Goal: Use online tool/utility: Utilize a website feature to perform a specific function

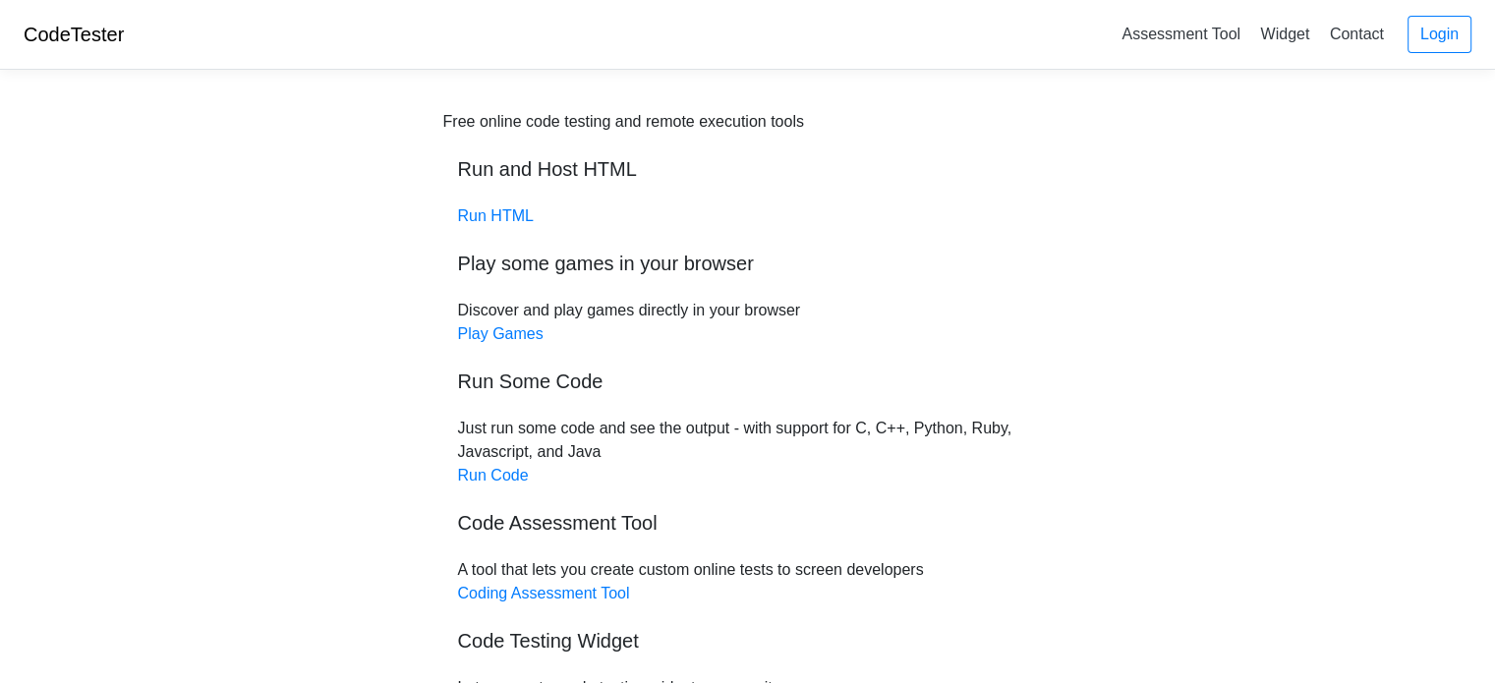
click at [381, 329] on div "Free online code testing and remote execution tools Run and Host HTML Run HTML …" at bounding box center [748, 466] width 944 height 760
click at [487, 475] on link "Run Code" at bounding box center [493, 475] width 71 height 17
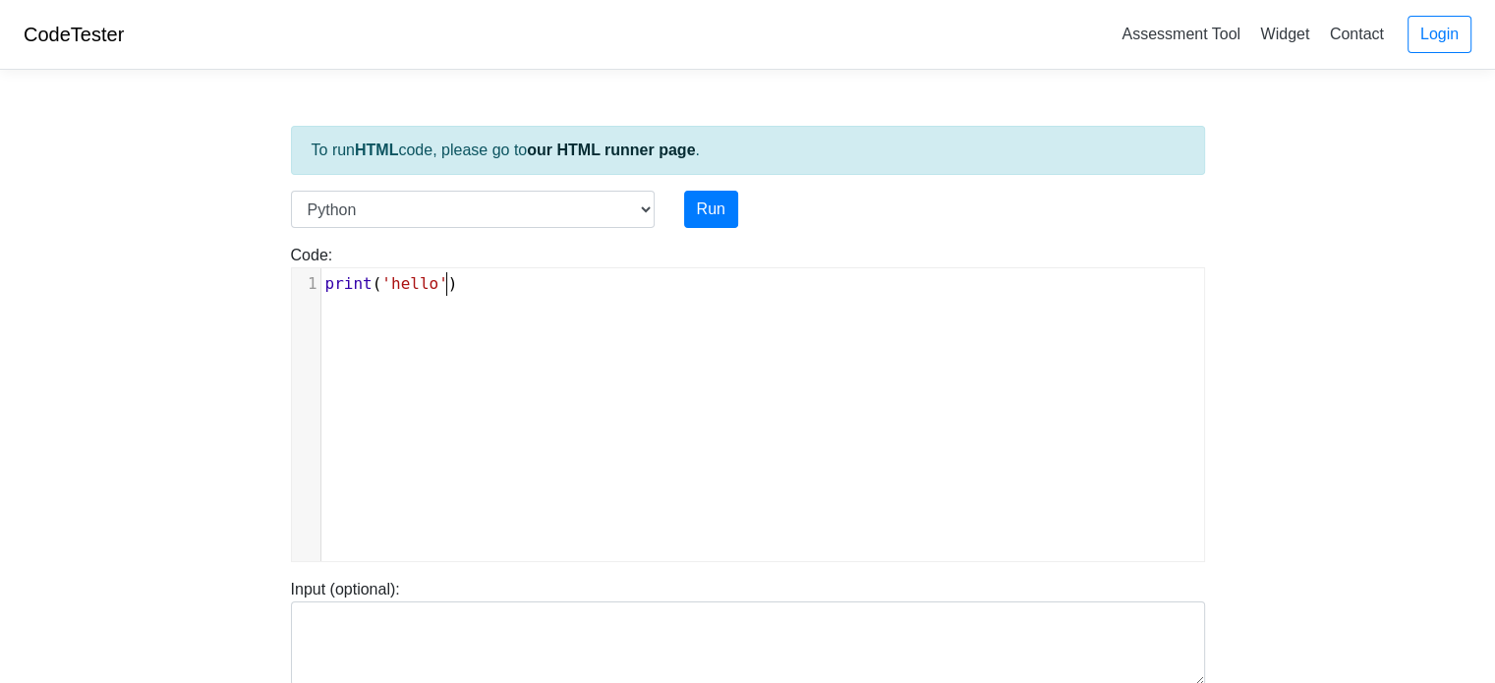
click at [464, 317] on div "xxxxxxxxxx 1 print ( 'hello' )" at bounding box center [763, 429] width 942 height 322
type textarea "print('hello')"
drag, startPoint x: 491, startPoint y: 310, endPoint x: 310, endPoint y: 283, distance: 183.8
click at [310, 283] on div "x 1 print ( 'hello' )" at bounding box center [763, 429] width 942 height 322
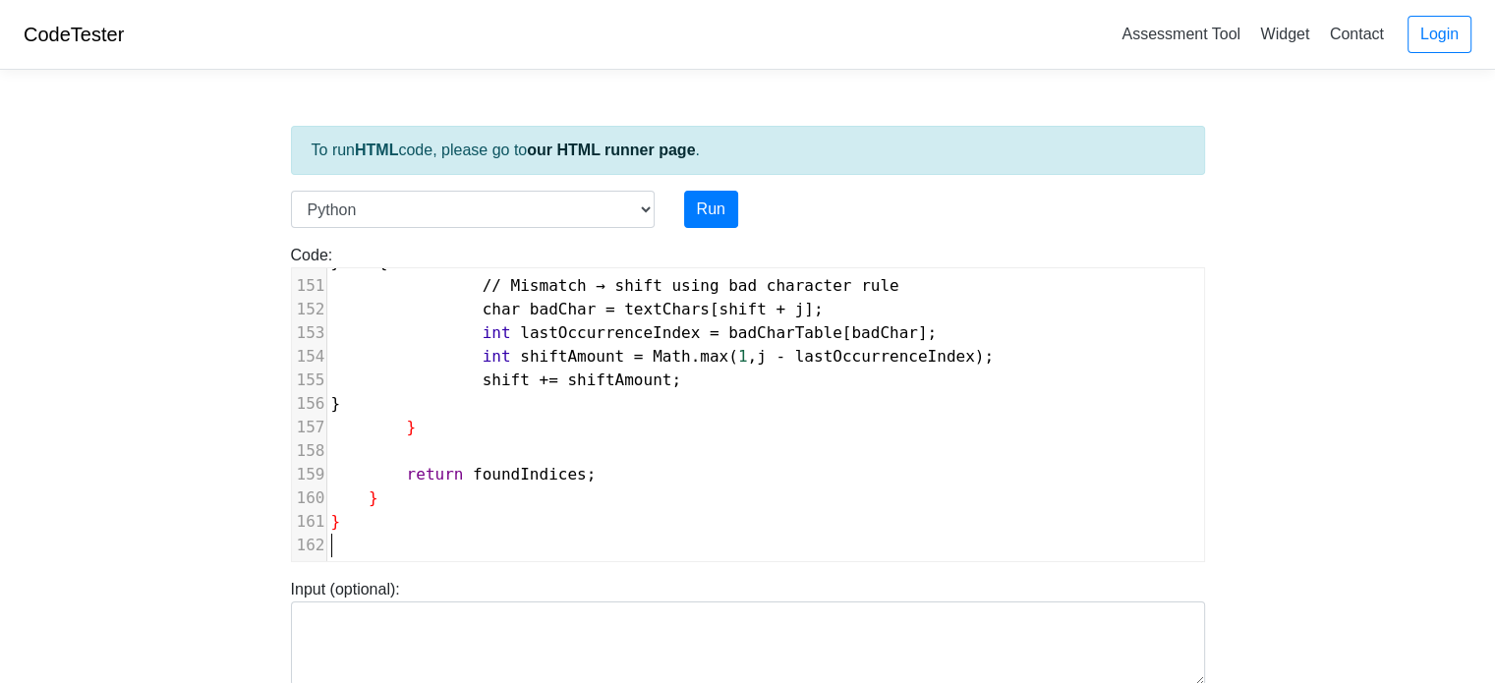
scroll to position [3536, 0]
click at [554, 211] on select "C C++ Go Java Javascript Python Ruby" at bounding box center [473, 209] width 364 height 37
select select "java"
click at [291, 191] on select "C C++ Go Java Javascript Python Ruby" at bounding box center [473, 209] width 364 height 37
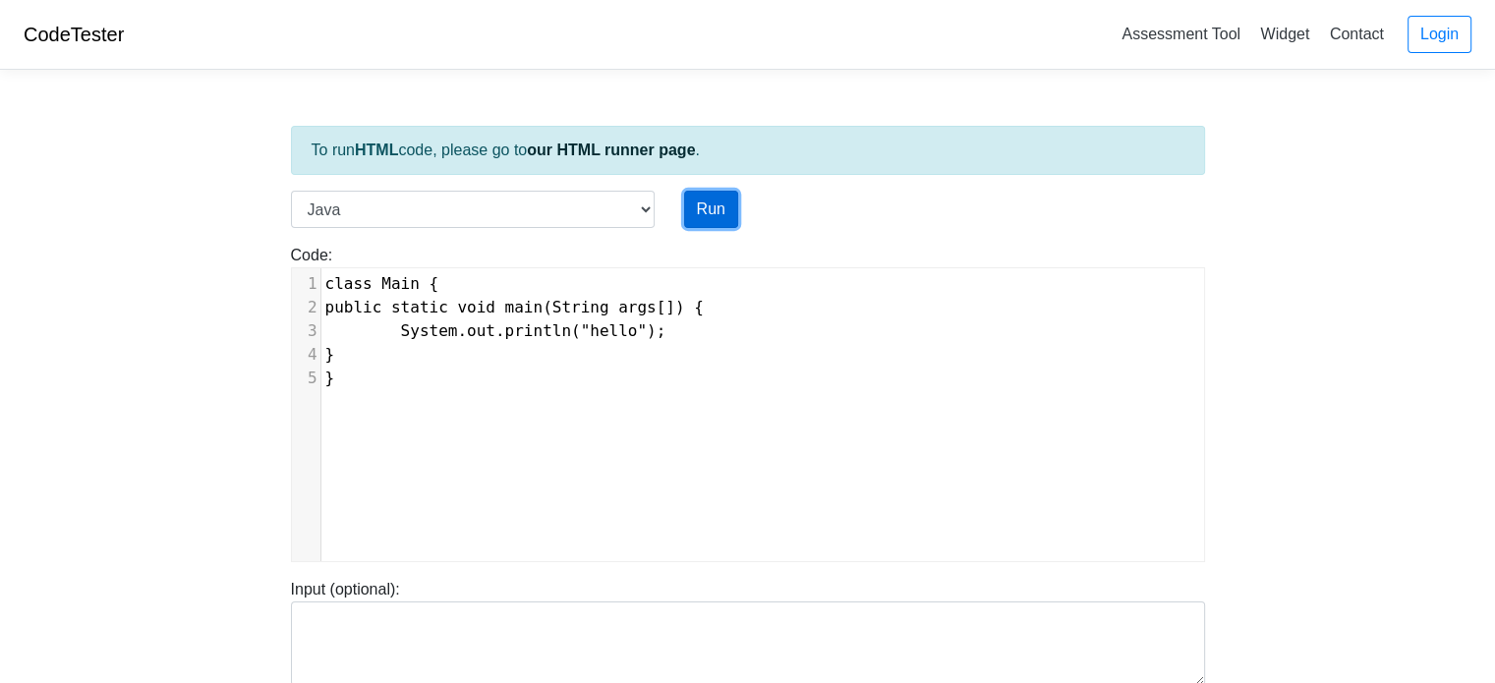
click at [704, 219] on button "Run" at bounding box center [711, 209] width 54 height 37
click at [154, 396] on body "CodeTester Assessment Tool Widget Contact Login To run HTML code, please go to …" at bounding box center [747, 524] width 1495 height 1049
type input "[URL][DOMAIN_NAME]"
type textarea "Stdout: hello"
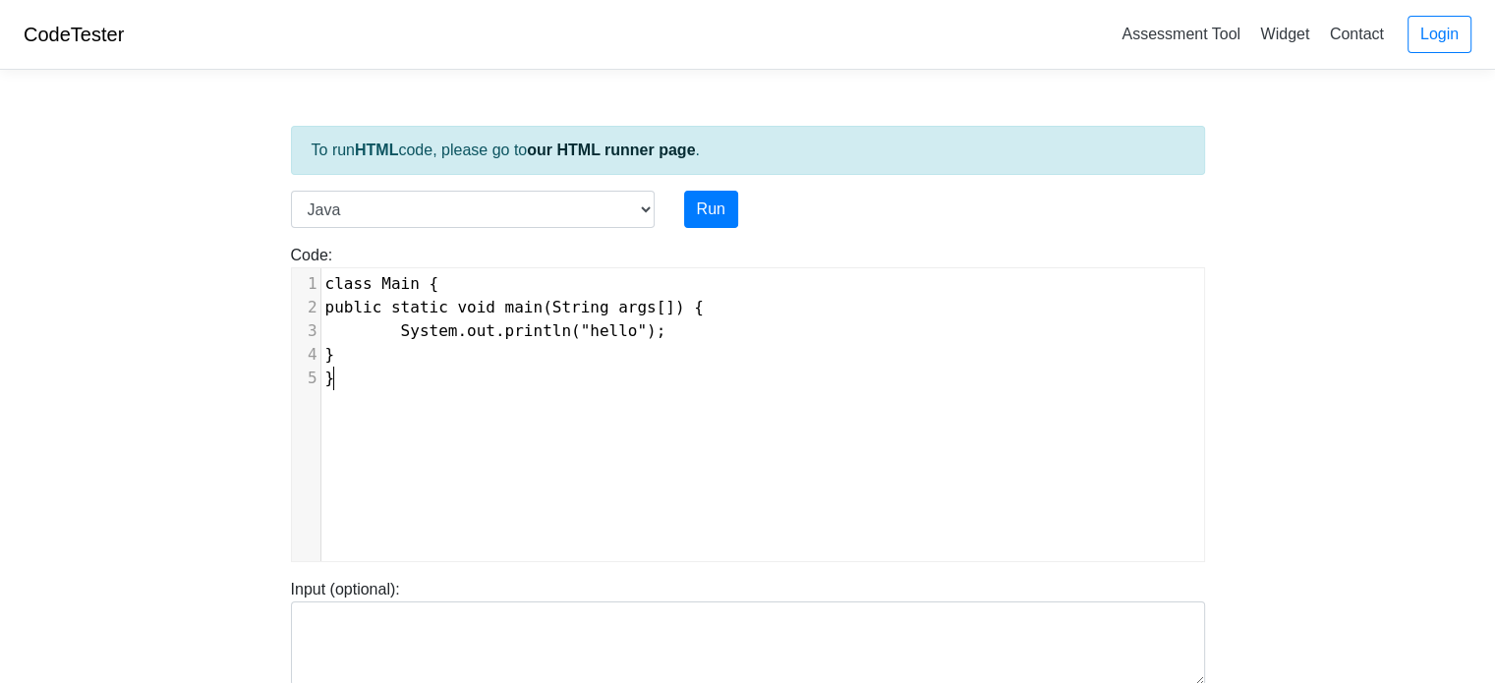
type textarea "class Main { public static void main(String args[]) { System.out.println("hello…"
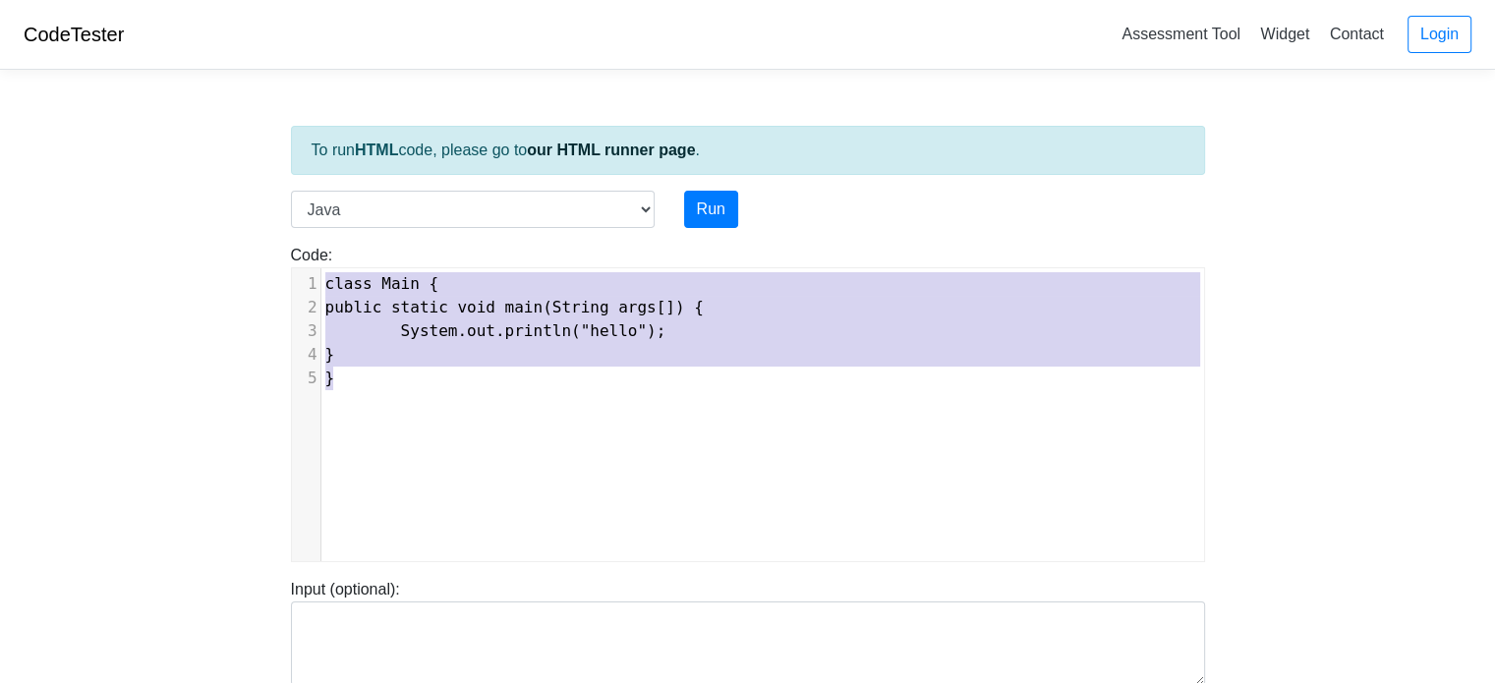
drag, startPoint x: 452, startPoint y: 393, endPoint x: 245, endPoint y: 250, distance: 252.2
click at [245, 250] on body "CodeTester Assessment Tool Widget Contact Login To run HTML code, please go to …" at bounding box center [747, 524] width 1495 height 1049
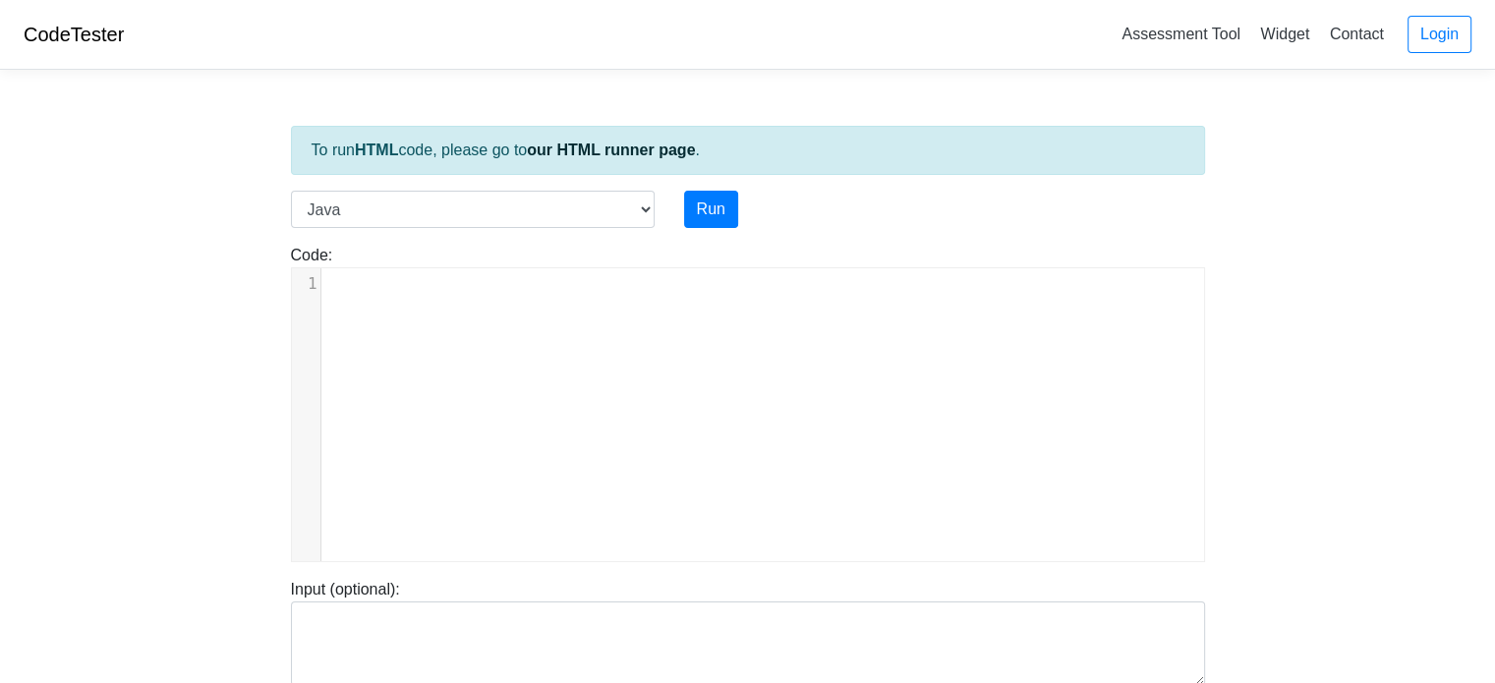
click at [80, 180] on body "CodeTester Assessment Tool Widget Contact Login To run HTML code, please go to …" at bounding box center [747, 524] width 1495 height 1049
click at [470, 350] on div "x 1 ​" at bounding box center [763, 429] width 942 height 322
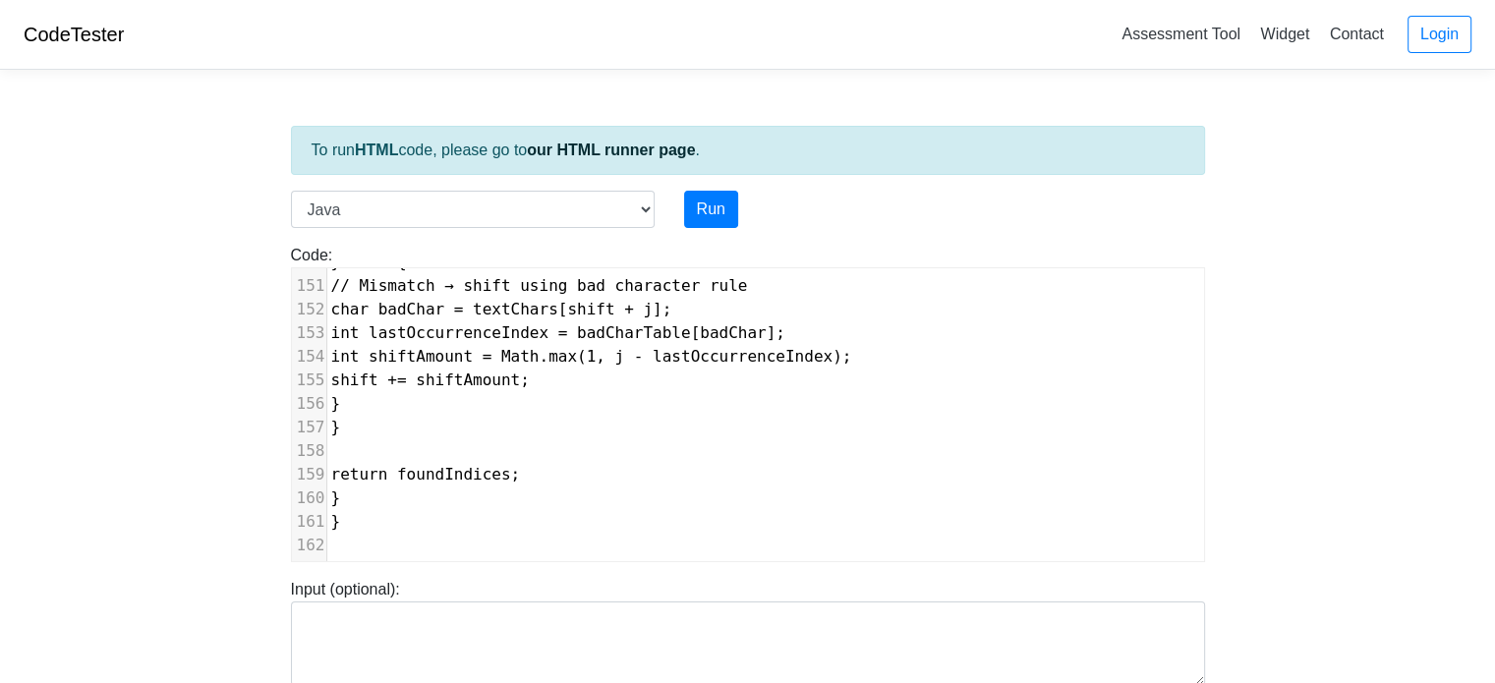
click at [147, 482] on body "CodeTester Assessment Tool Widget Contact Login To run HTML code, please go to …" at bounding box center [747, 524] width 1495 height 1049
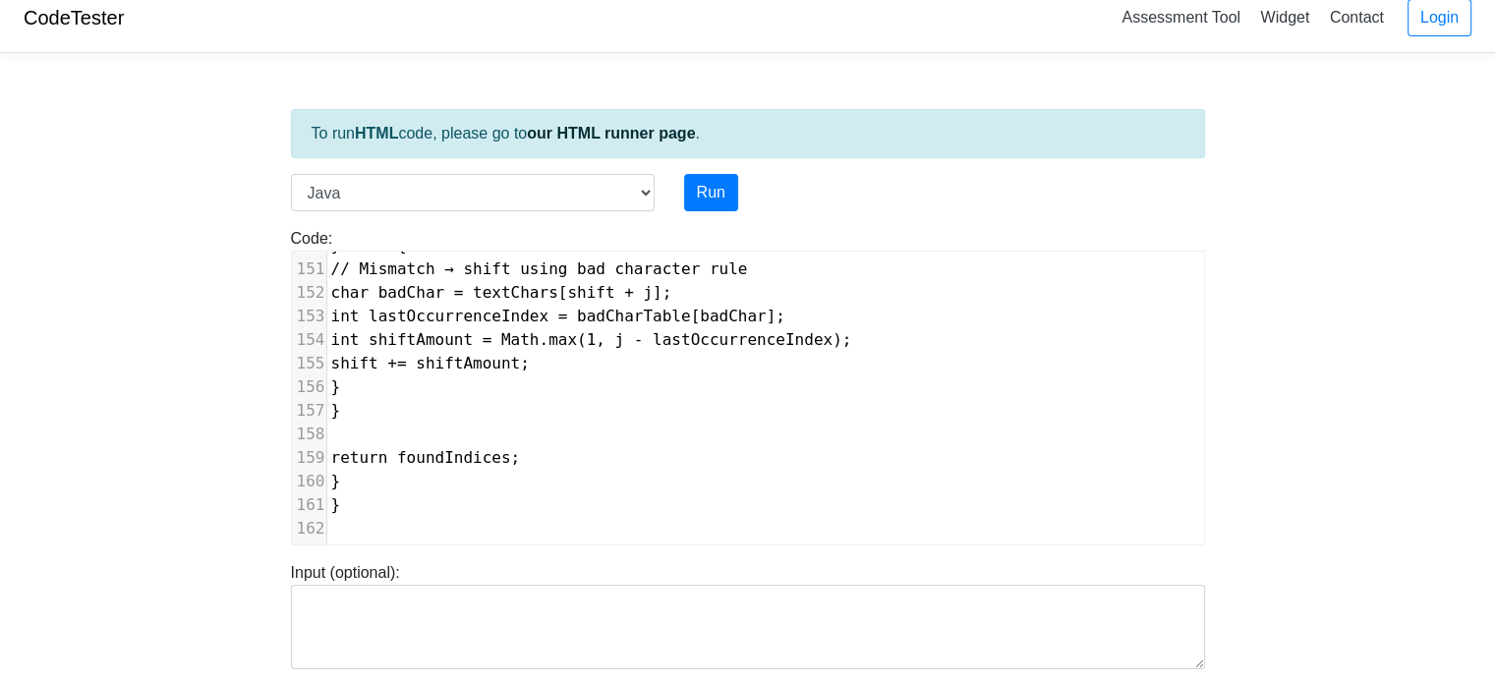
scroll to position [0, 0]
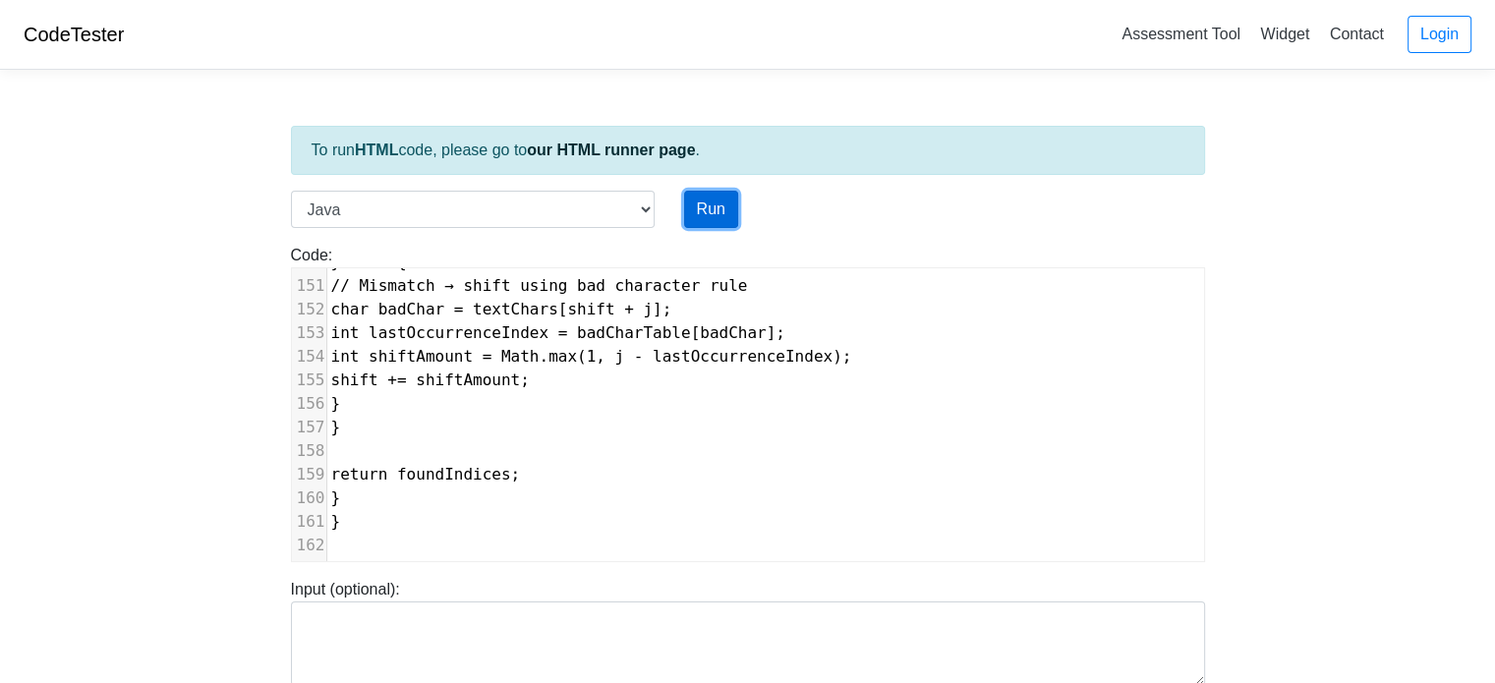
click at [719, 214] on button "Run" at bounding box center [711, 209] width 54 height 37
click at [76, 471] on body "CodeTester Assessment Tool Widget Contact Login To run HTML code, please go to …" at bounding box center [747, 524] width 1495 height 1049
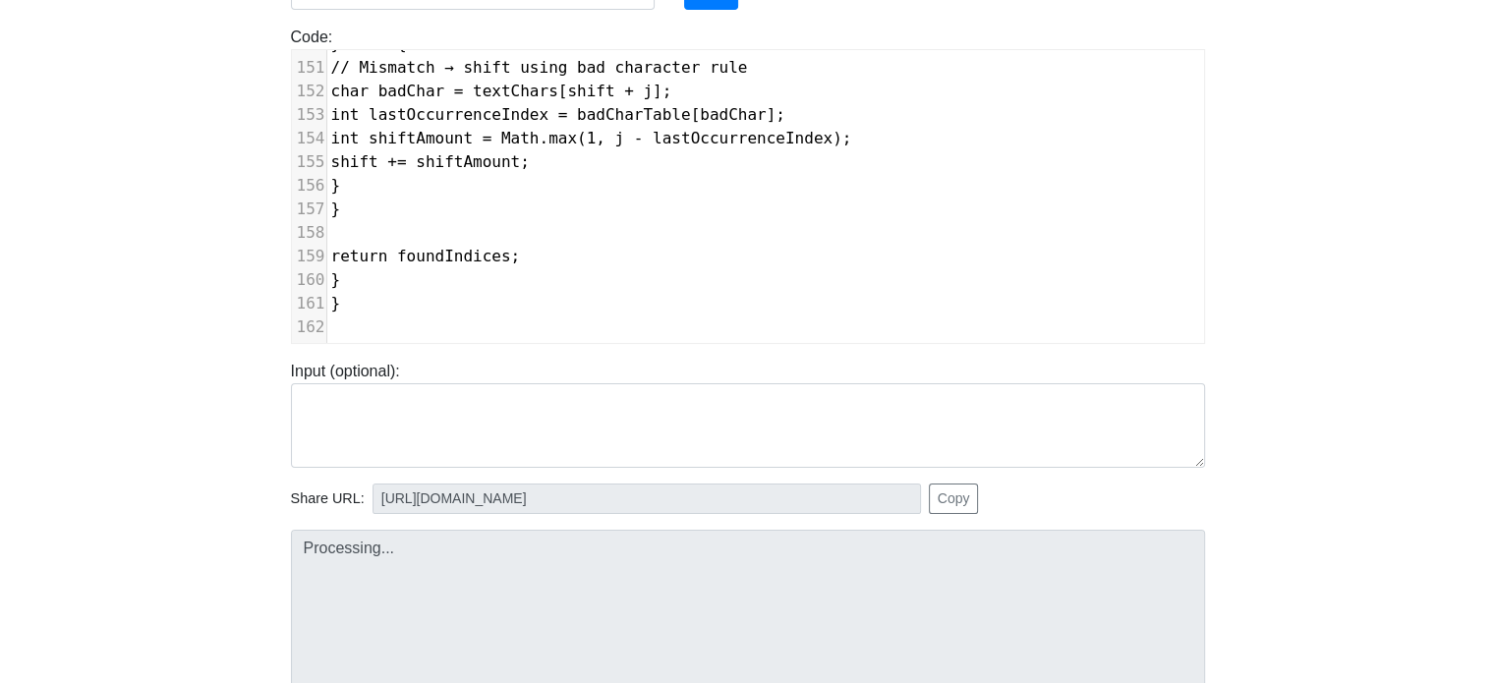
type input "[URL][DOMAIN_NAME]"
type textarea "Submission status: Compilation Error Compile Output: Main.java:1: error: class,…"
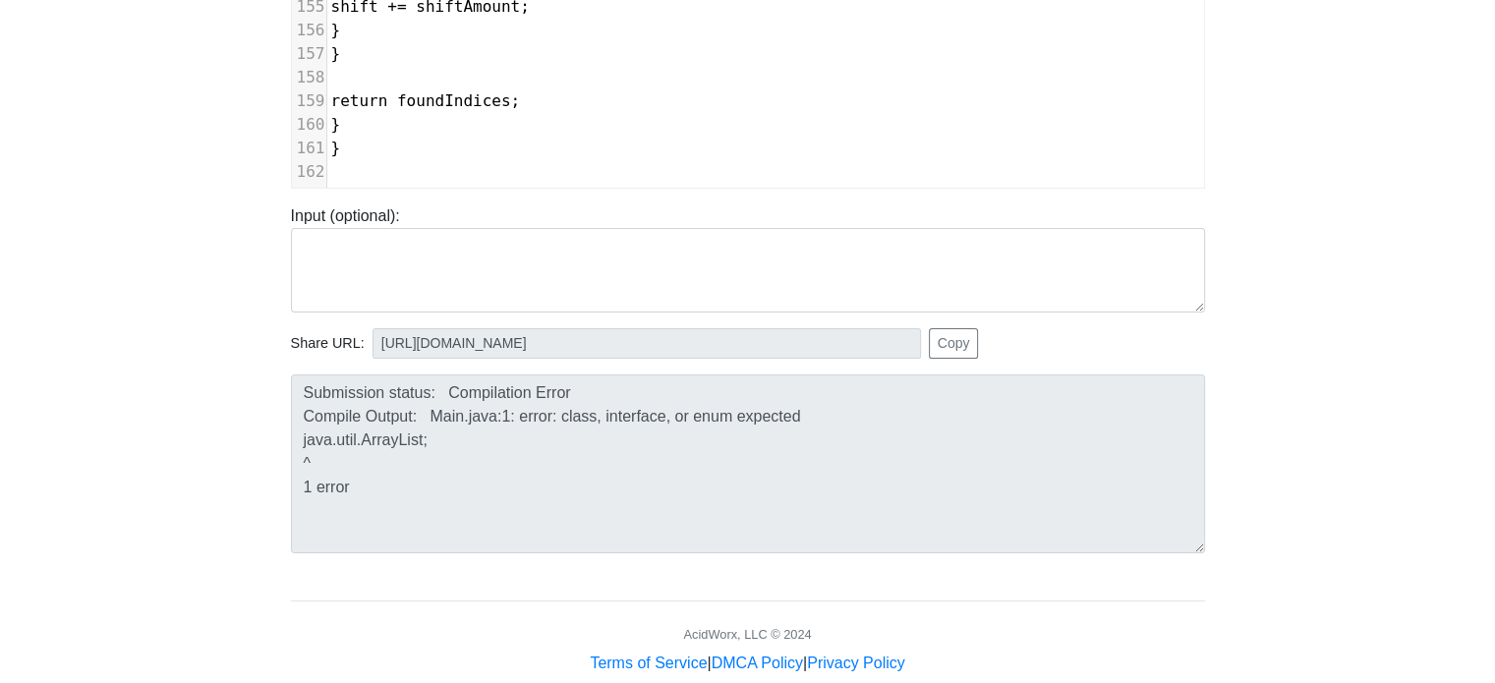
scroll to position [410, 0]
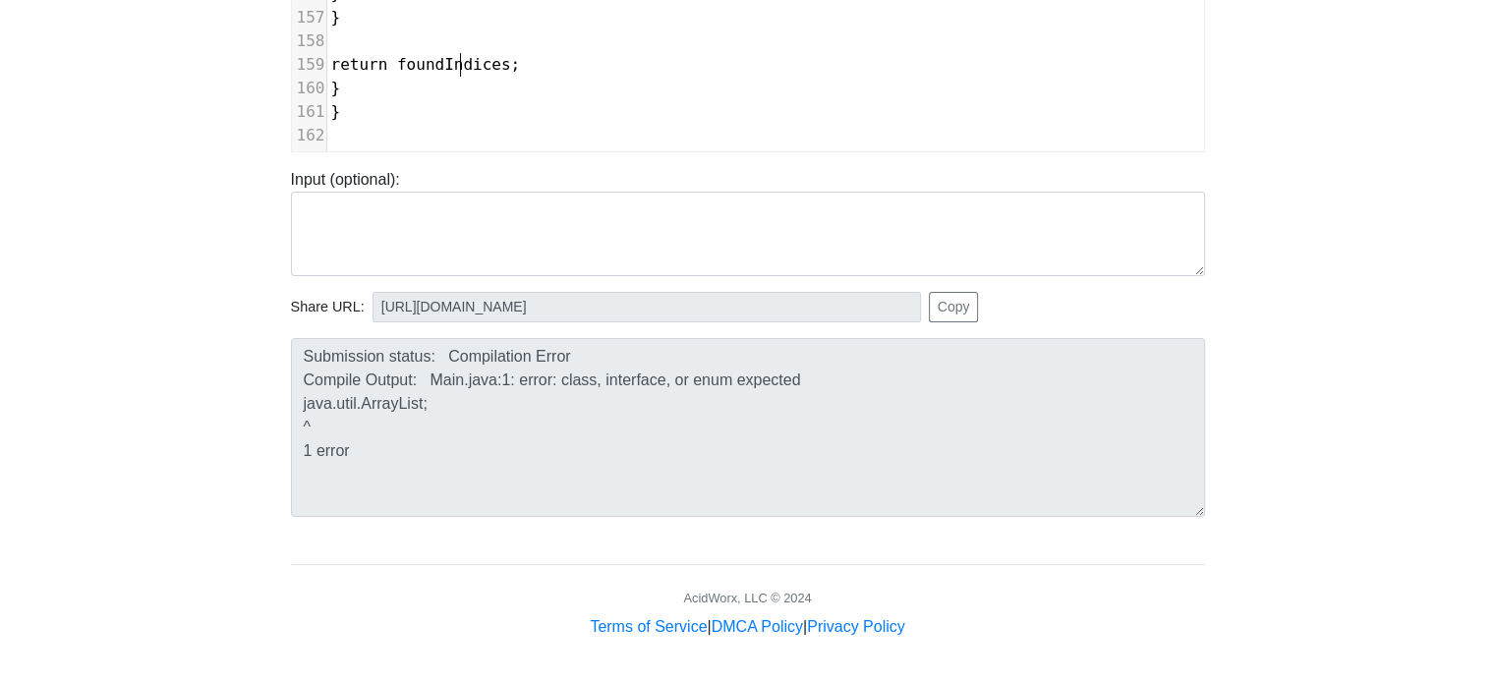
click at [456, 55] on span "return foundIndices;" at bounding box center [426, 64] width 190 height 19
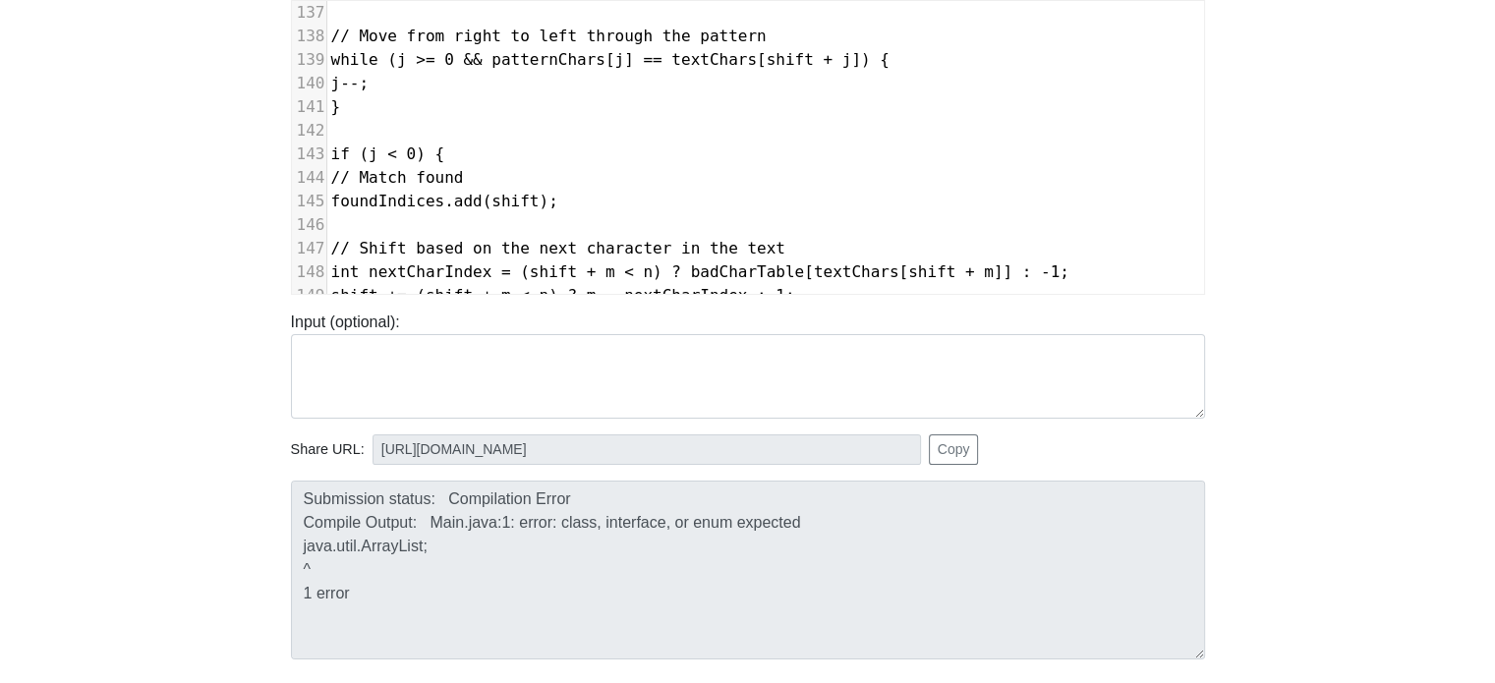
scroll to position [0, 0]
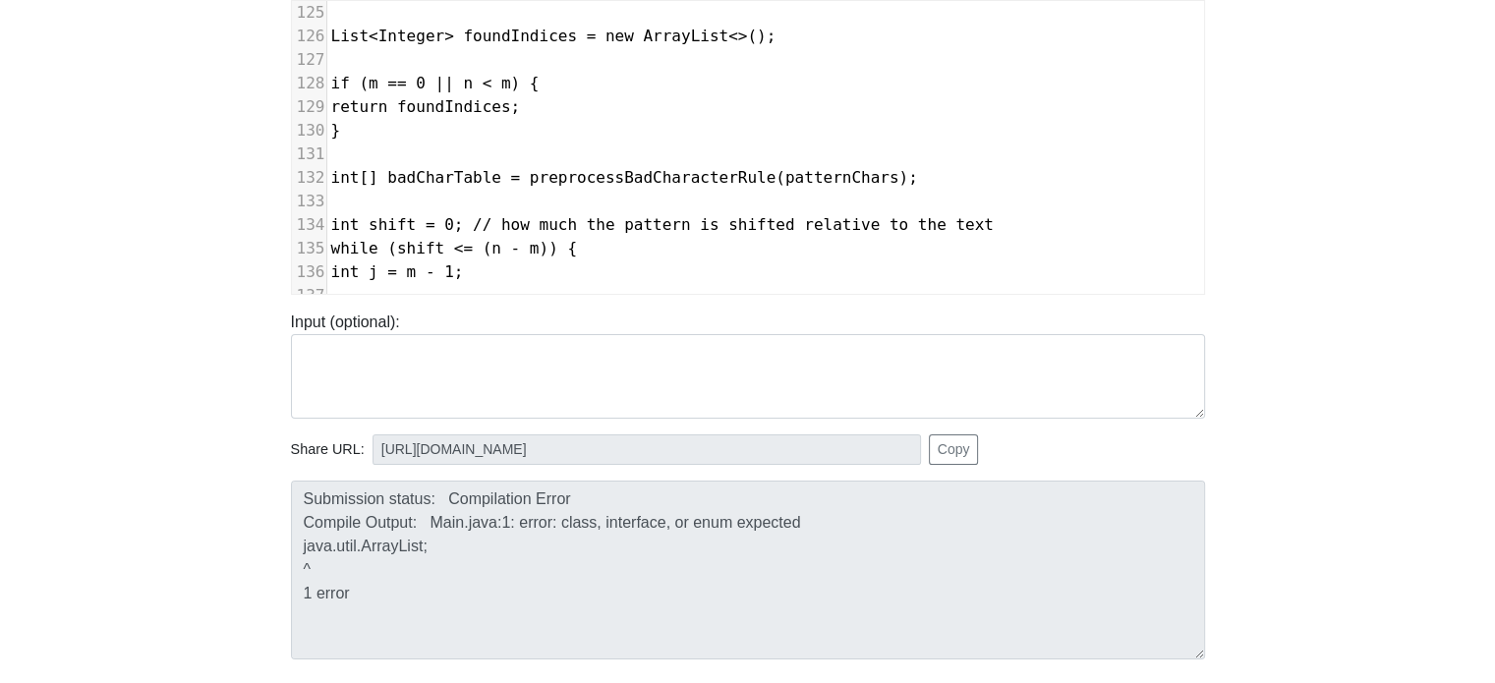
click at [253, 522] on body "CodeTester Assessment Tool Widget Contact Login To run HTML code, please go to …" at bounding box center [747, 257] width 1495 height 1049
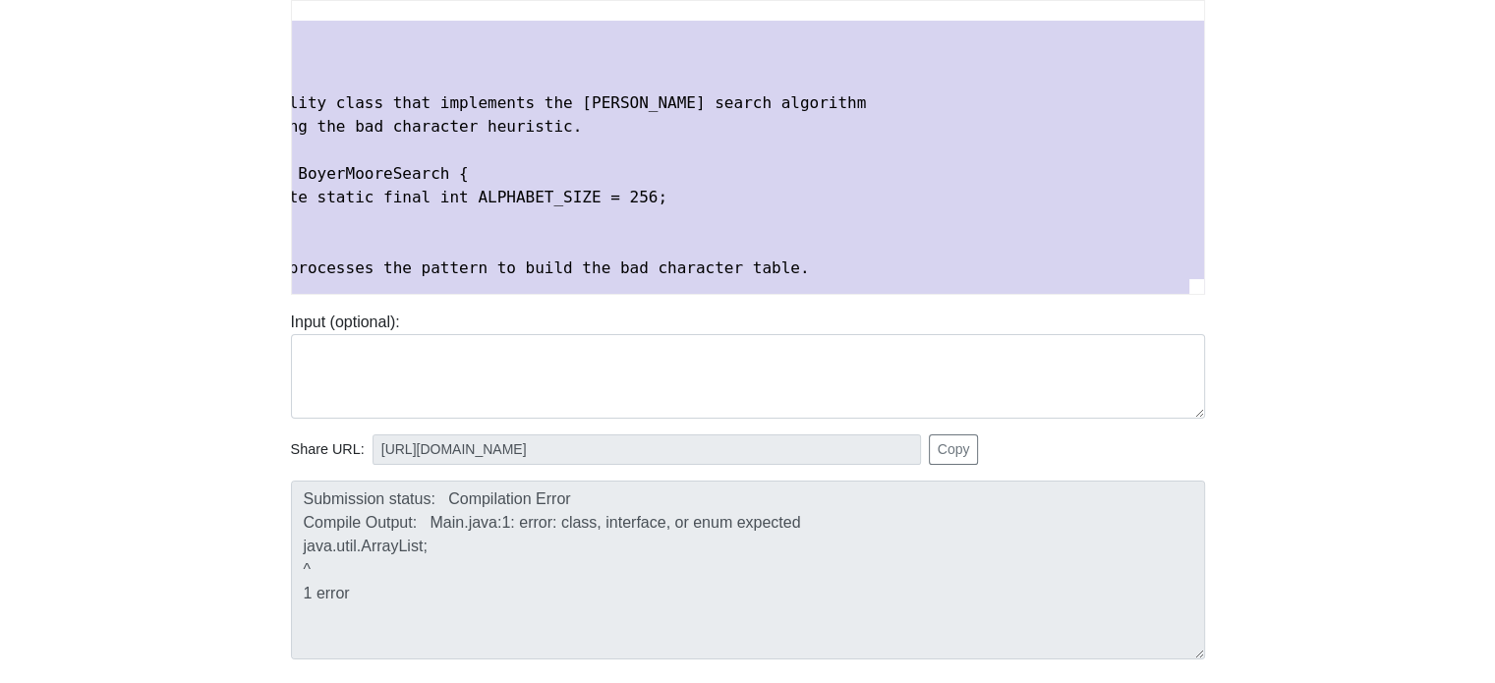
scroll to position [2155, 0]
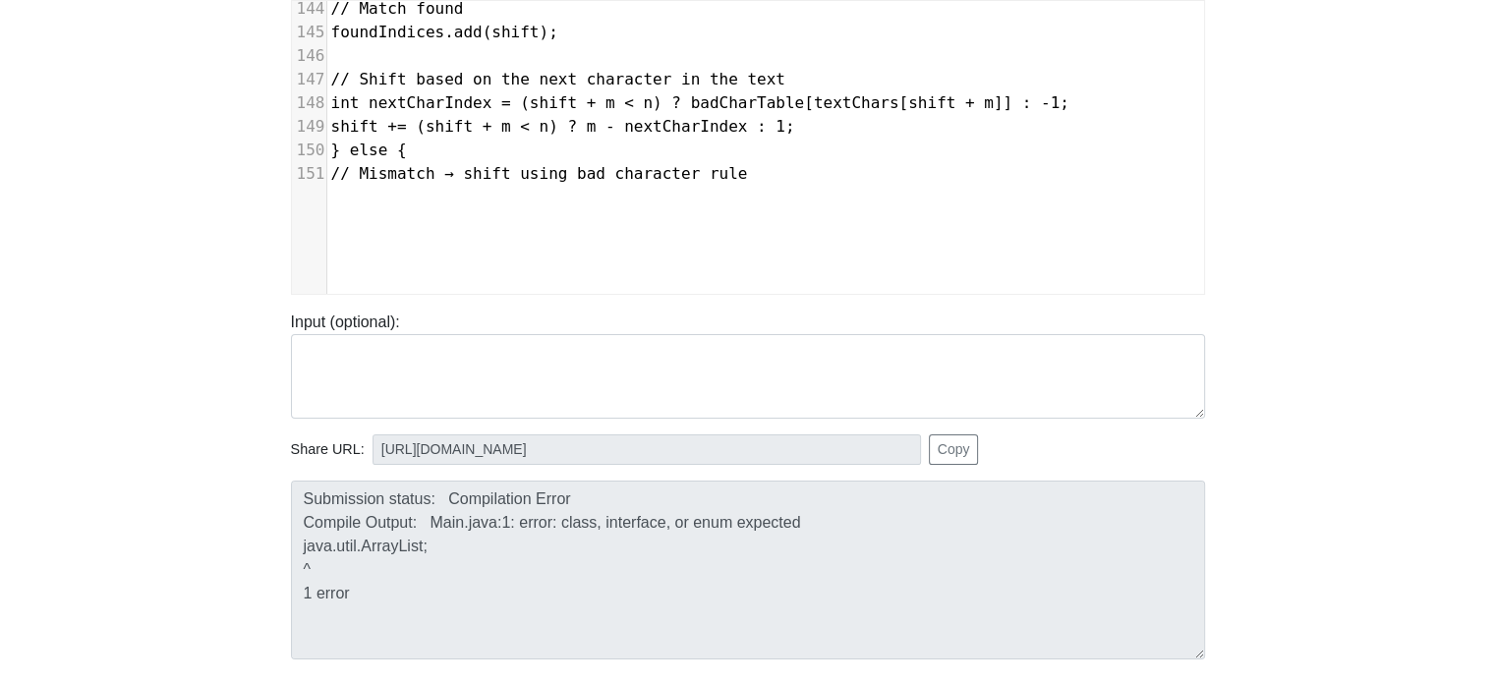
type textarea "java.util.ArrayList; import java.util.List; import java.util.Scanner; /** * Mai…"
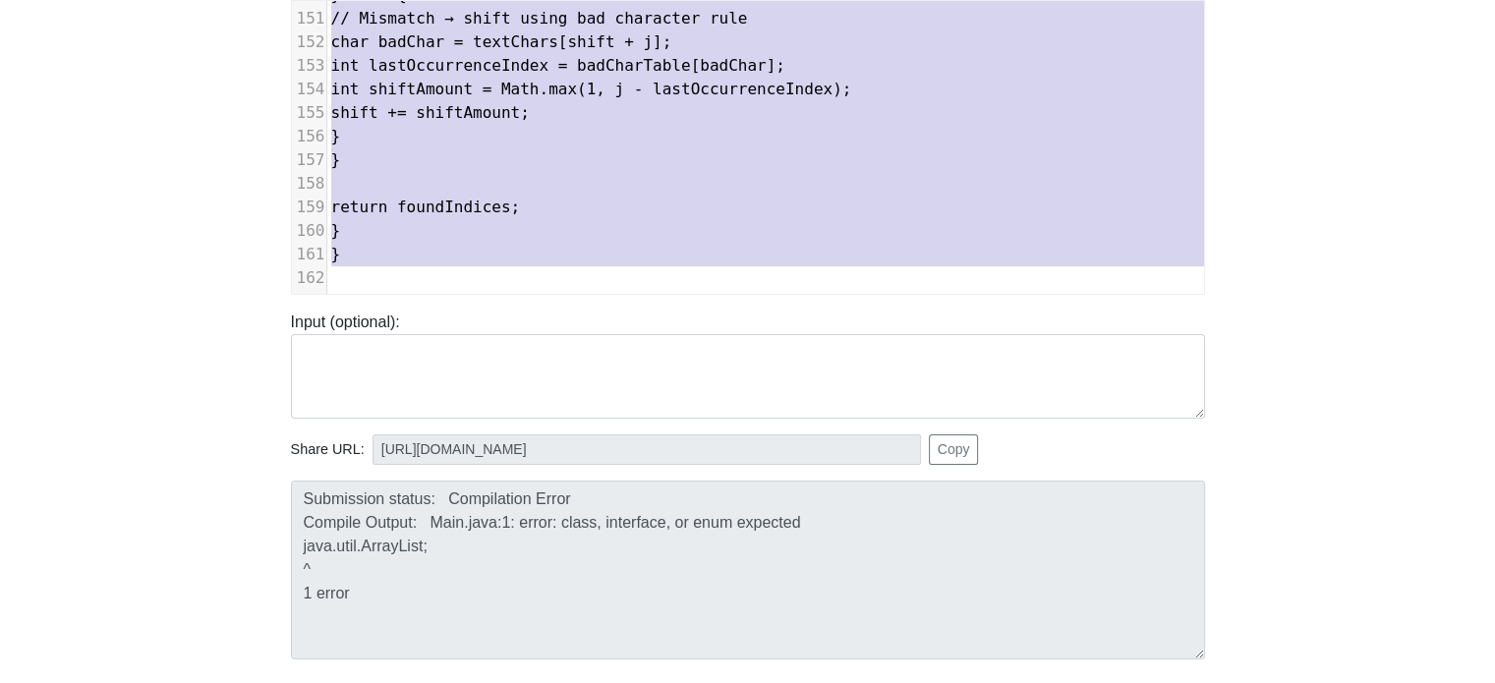
drag, startPoint x: 331, startPoint y: 12, endPoint x: 1269, endPoint y: 565, distance: 1088.9
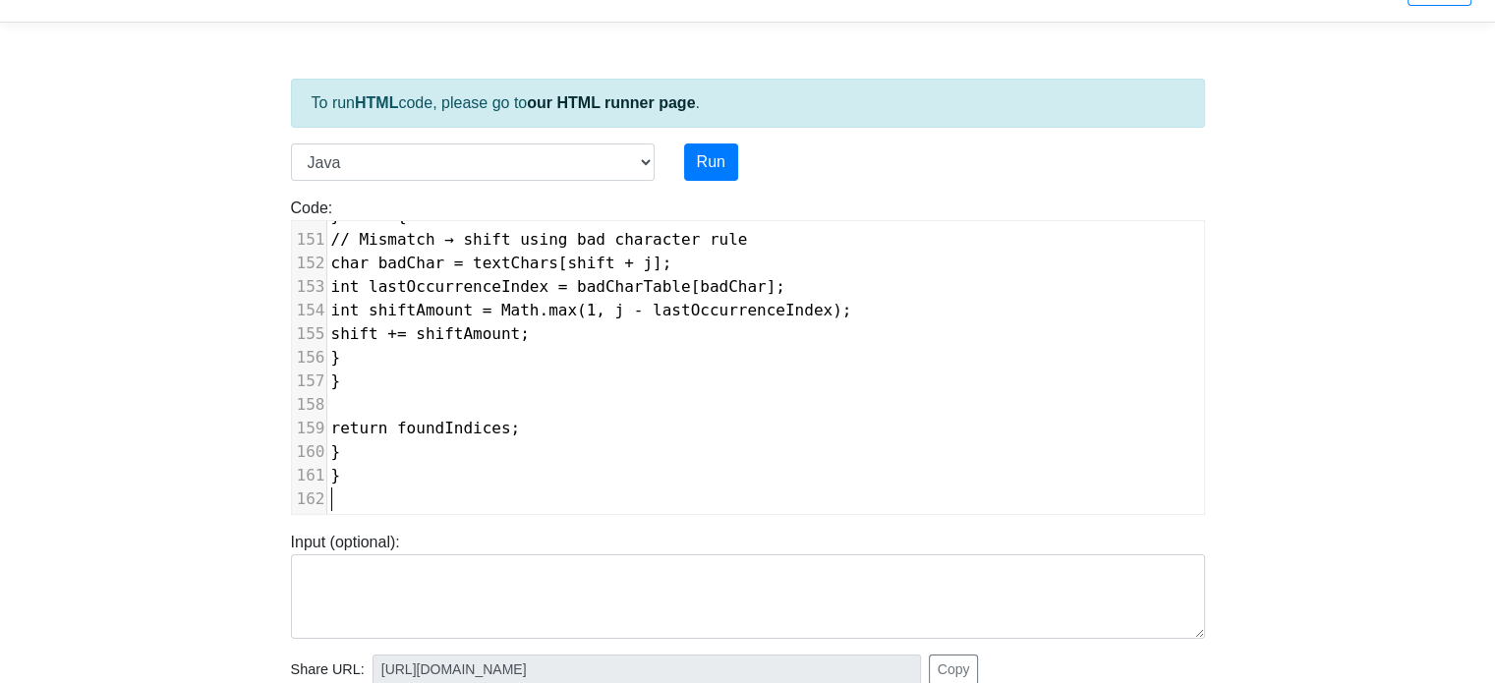
scroll to position [45, 0]
click at [709, 162] on button "Run" at bounding box center [711, 163] width 54 height 37
click at [1360, 392] on body "CodeTester Assessment Tool Widget Contact Login To run HTML code, please go to …" at bounding box center [747, 479] width 1495 height 1049
type input "[URL][DOMAIN_NAME]"
type textarea "Submission status: Compilation Error Compile Output: Main.java:1: error: class,…"
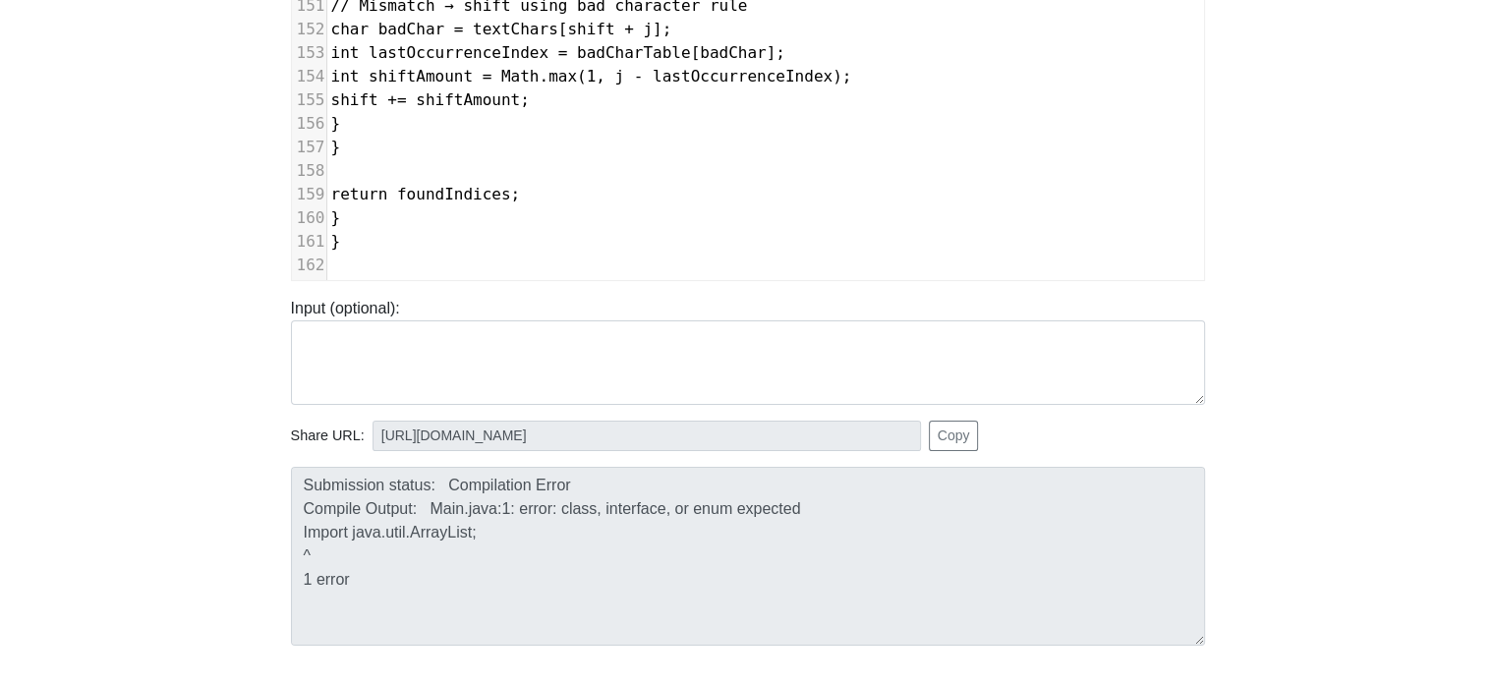
click at [143, 501] on body "CodeTester Assessment Tool Widget Contact Login To run HTML code, please go to …" at bounding box center [747, 243] width 1495 height 1049
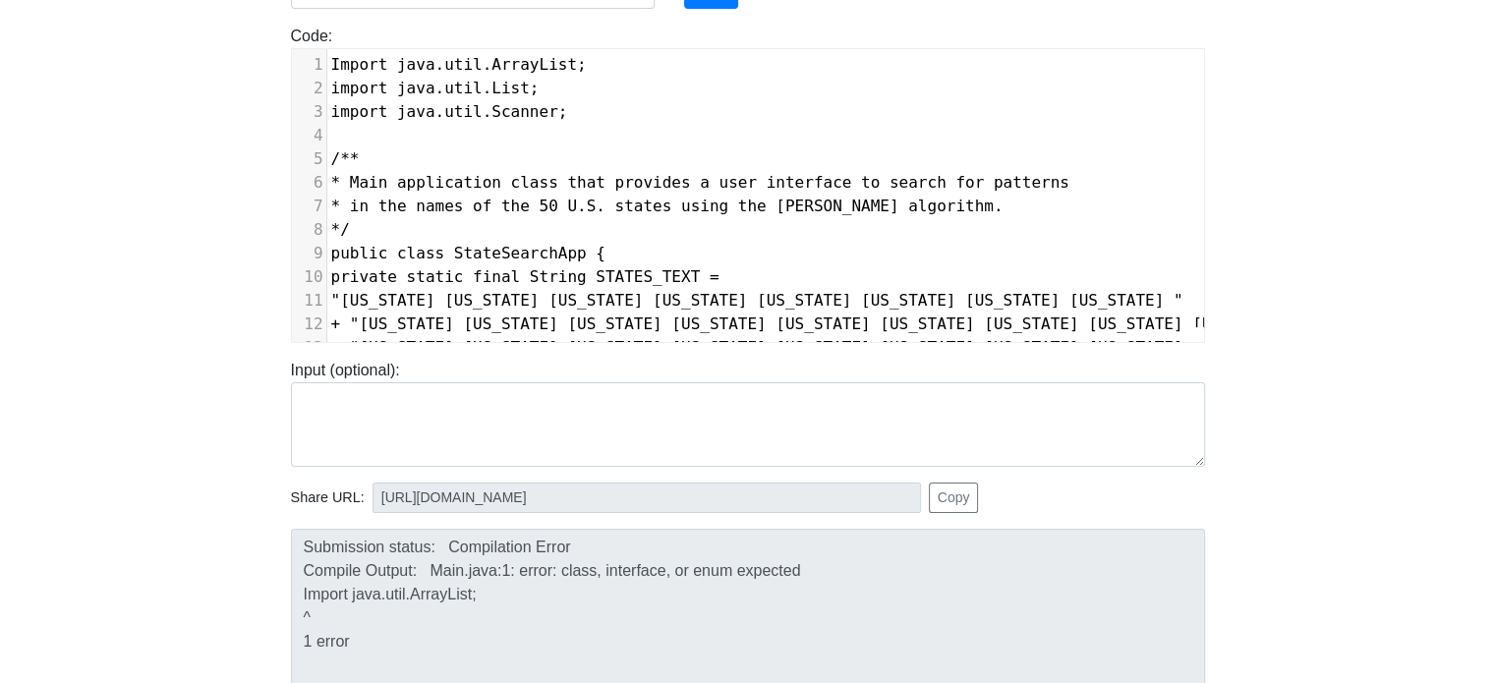
scroll to position [220, 0]
click at [339, 62] on span "Import java.util.ArrayList;" at bounding box center [459, 63] width 256 height 19
type textarea "i"
click at [1322, 326] on body "CodeTester Assessment Tool Widget Contact Login To run HTML code, please go to …" at bounding box center [747, 304] width 1495 height 1049
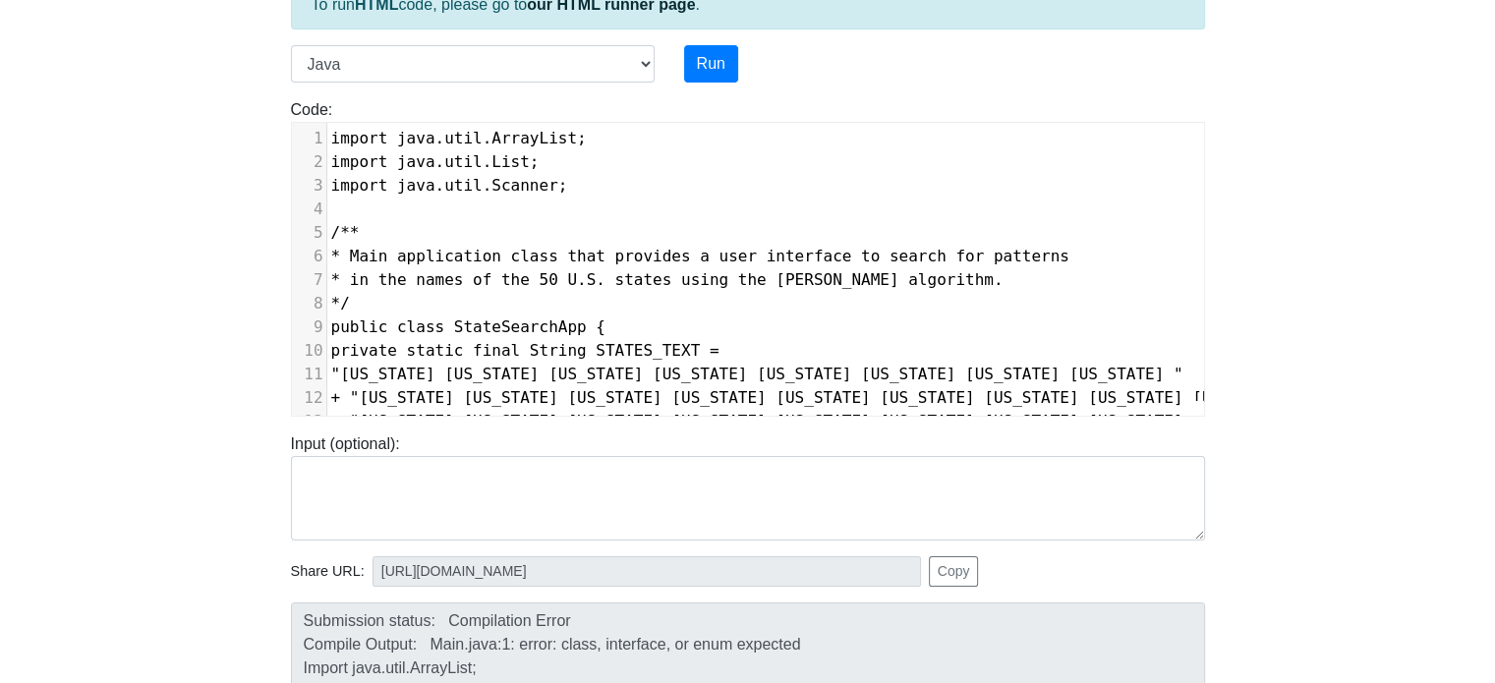
scroll to position [150, 0]
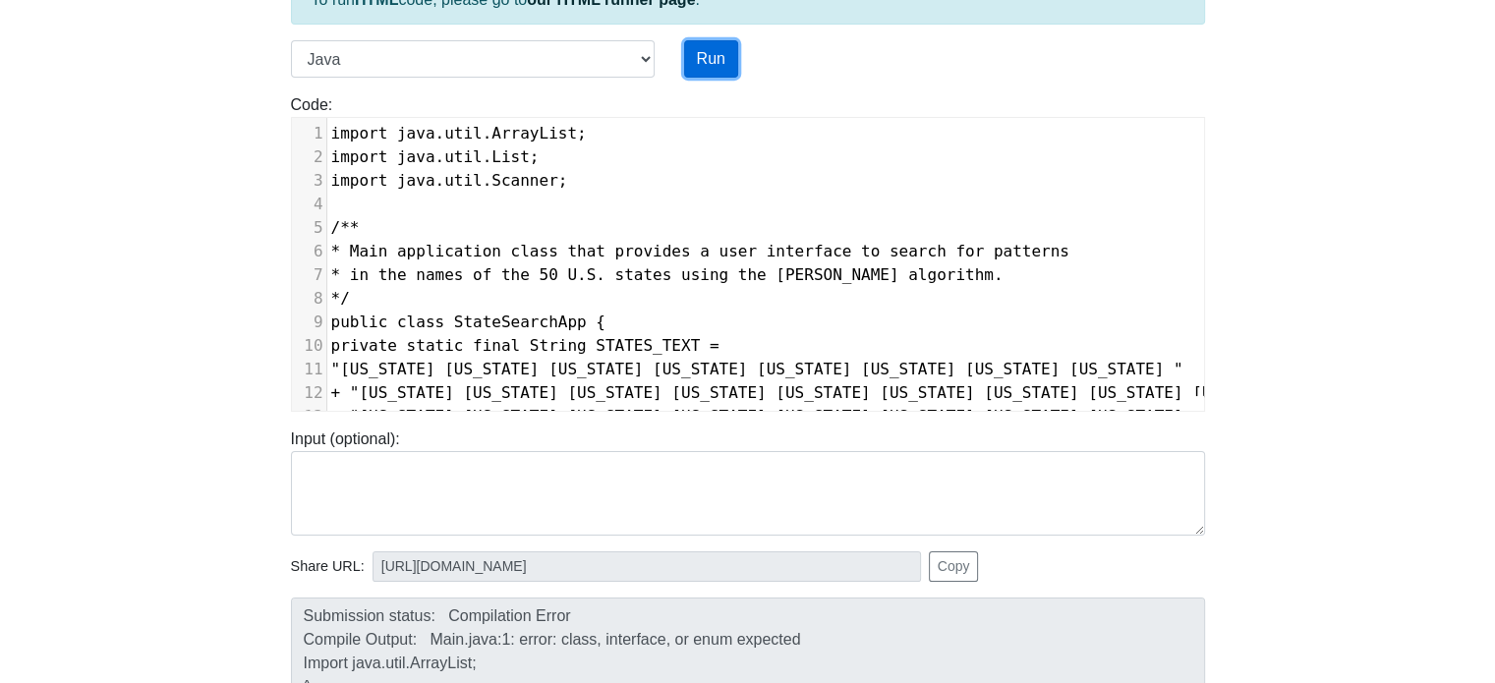
click at [715, 62] on button "Run" at bounding box center [711, 58] width 54 height 37
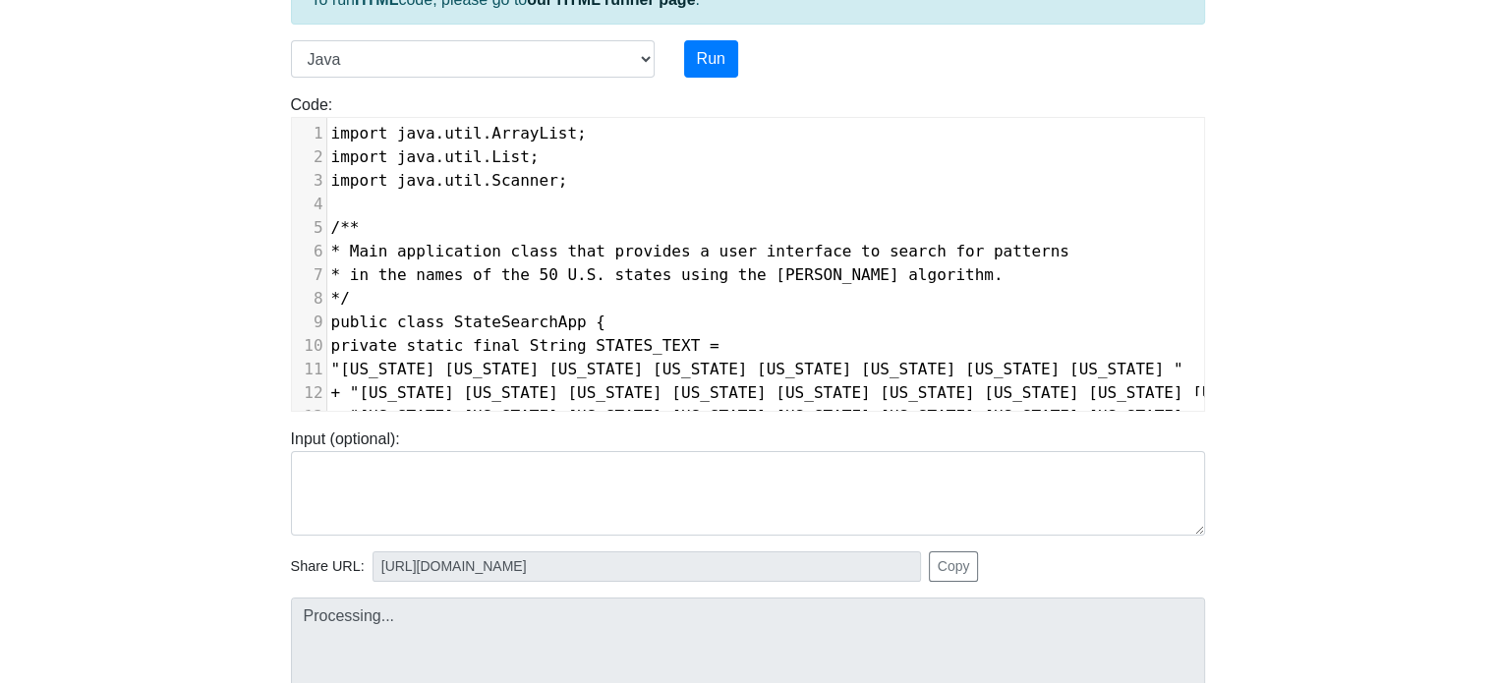
click at [1362, 374] on body "CodeTester Assessment Tool Widget Contact Login To run HTML code, please go to …" at bounding box center [747, 374] width 1495 height 1049
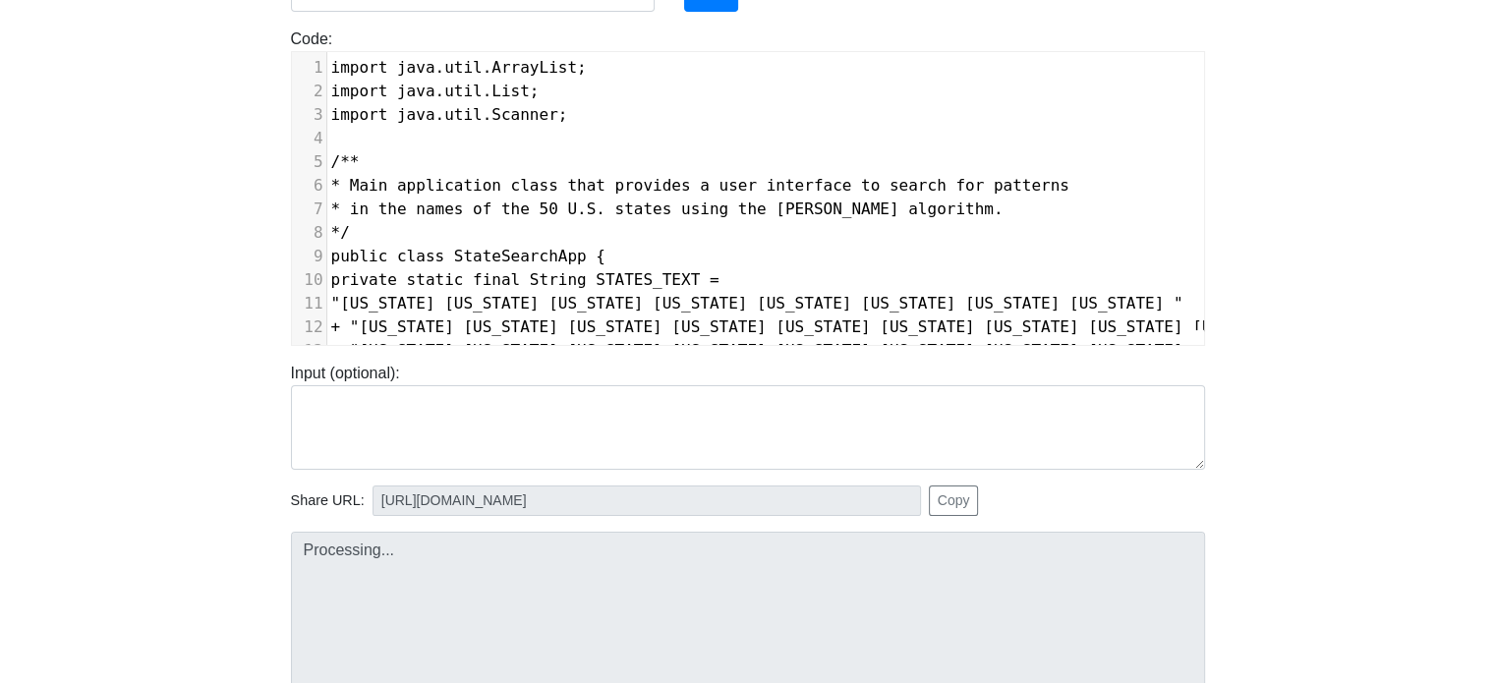
type input "[URL][DOMAIN_NAME]"
type textarea "Submission status: Compilation Error Compile Output: Main.java:9: error: class …"
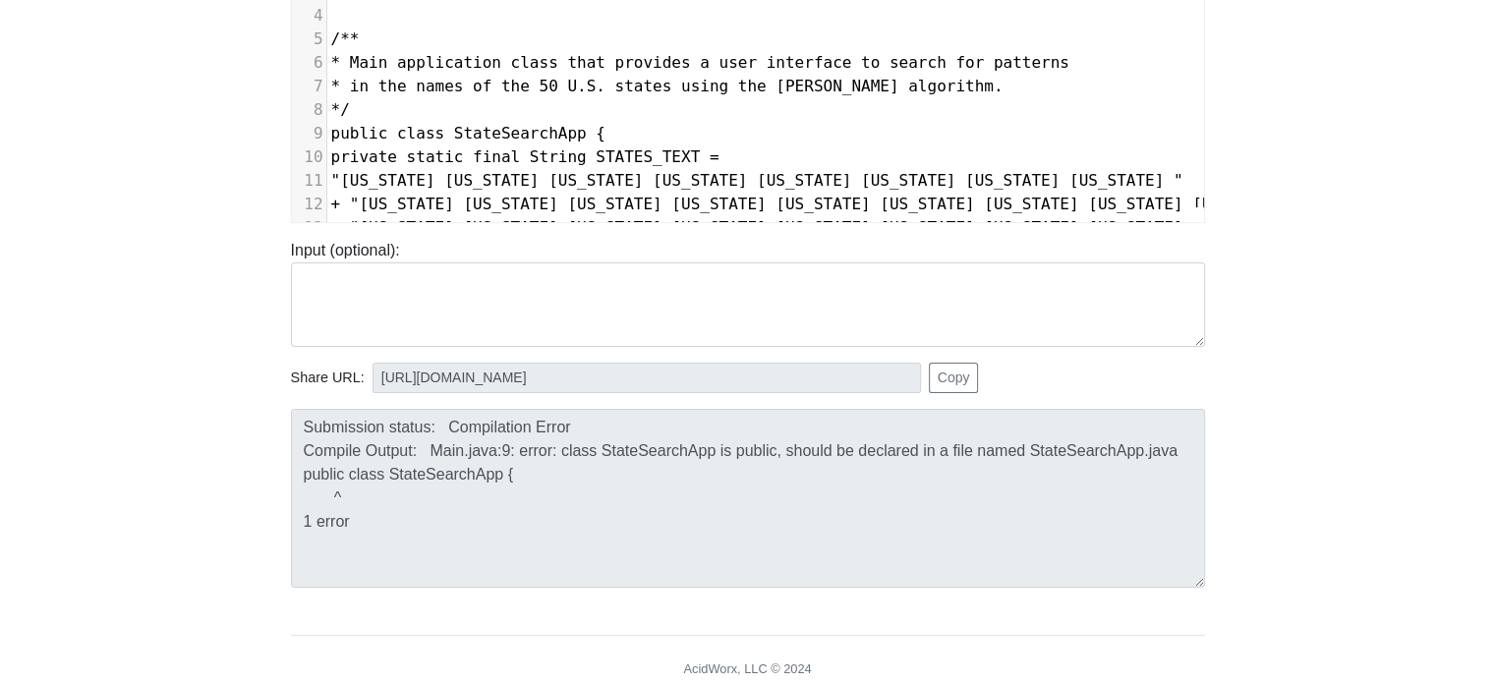
scroll to position [347, 0]
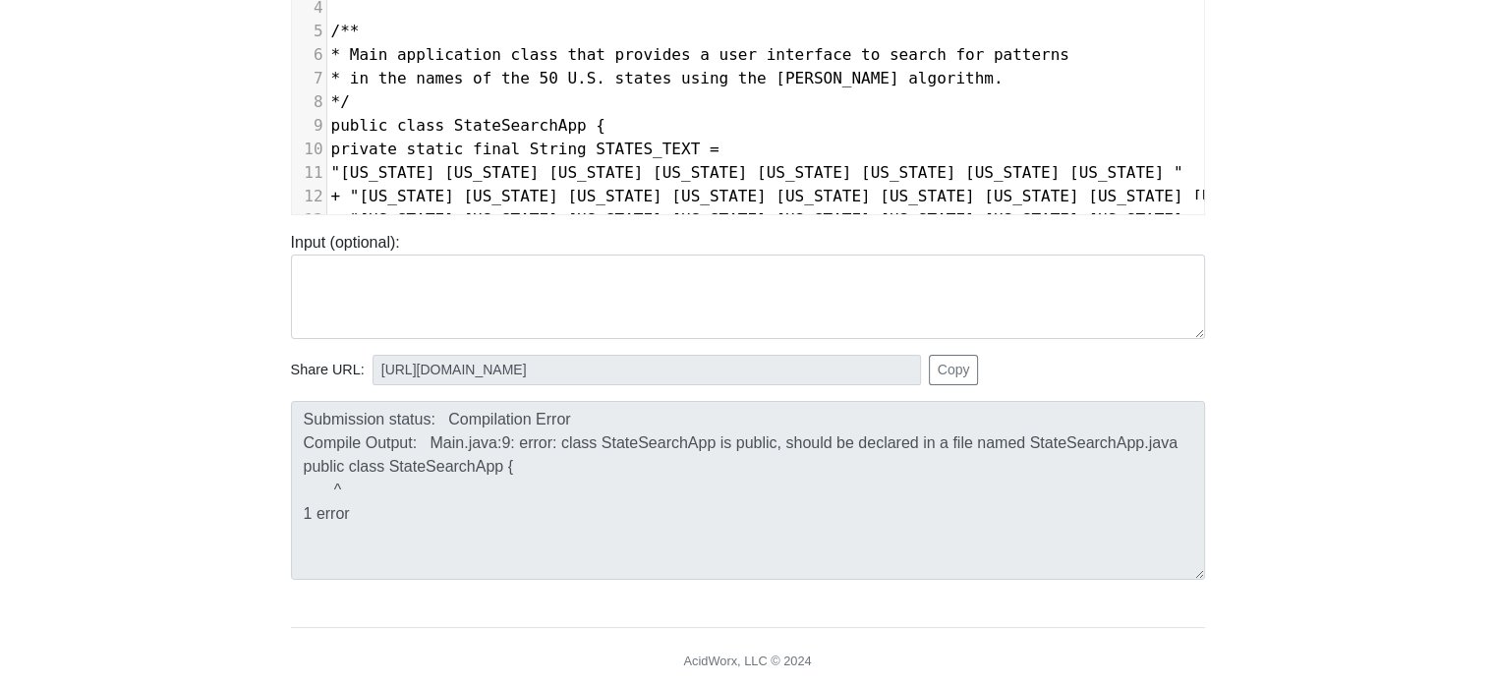
click at [283, 421] on div "Submission status: Compilation Error Compile Output: Main.java:9: error: class …" at bounding box center [748, 490] width 944 height 179
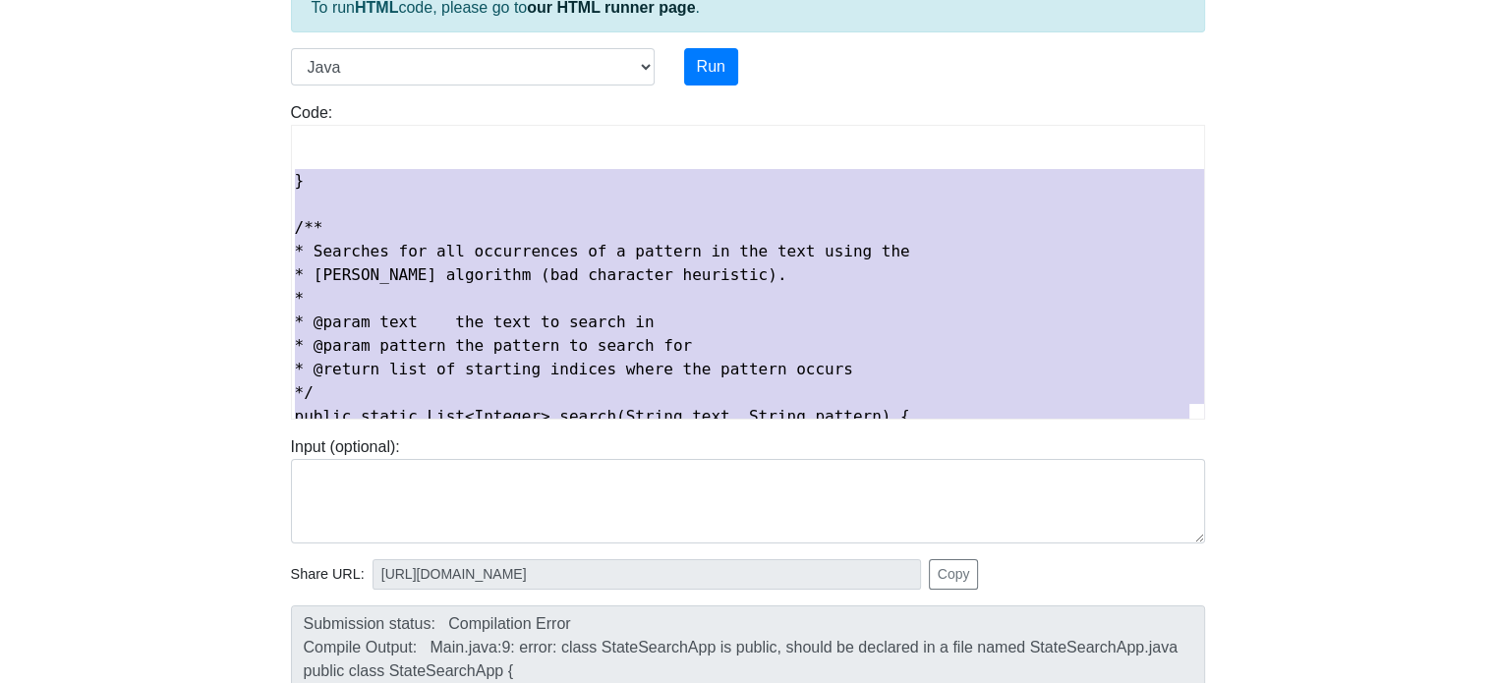
scroll to position [0, 0]
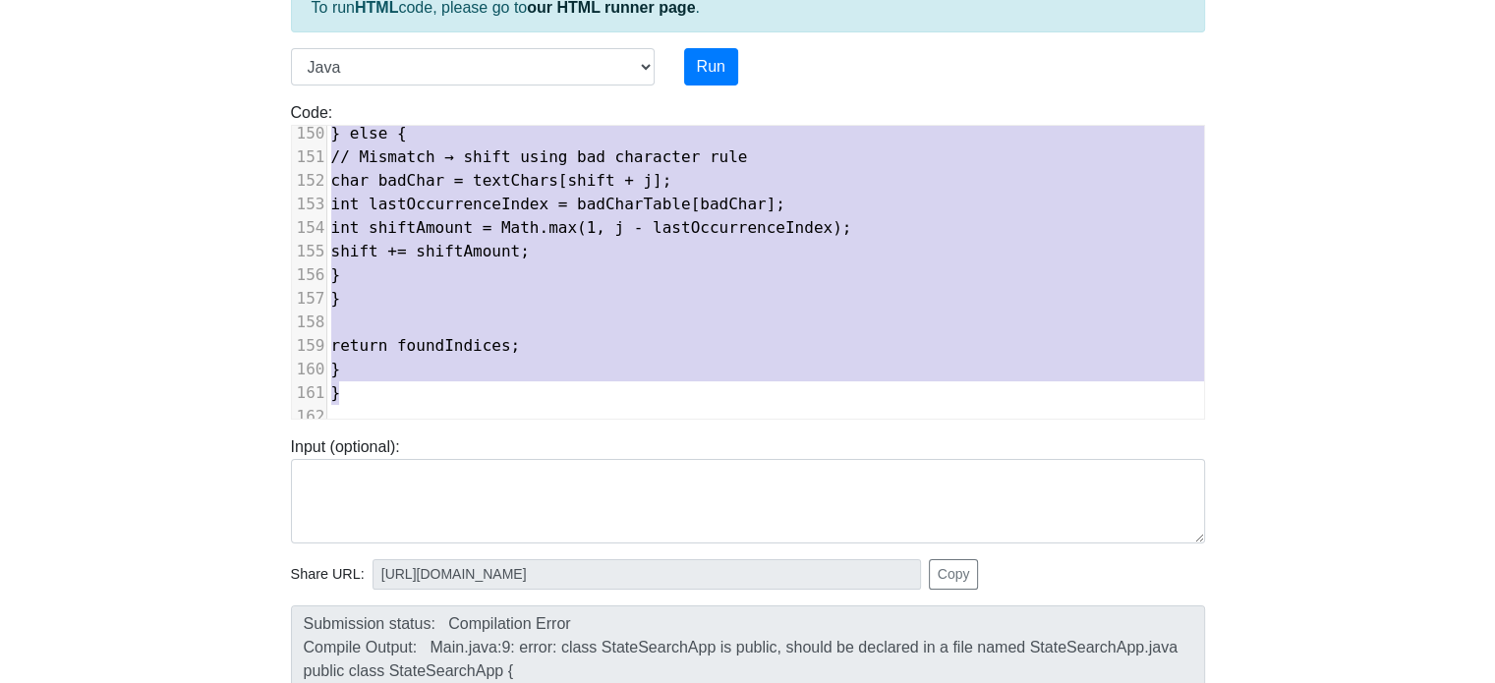
type textarea "import java.util.ArrayList; import java.util.List; import java.util.Scanner; /*…"
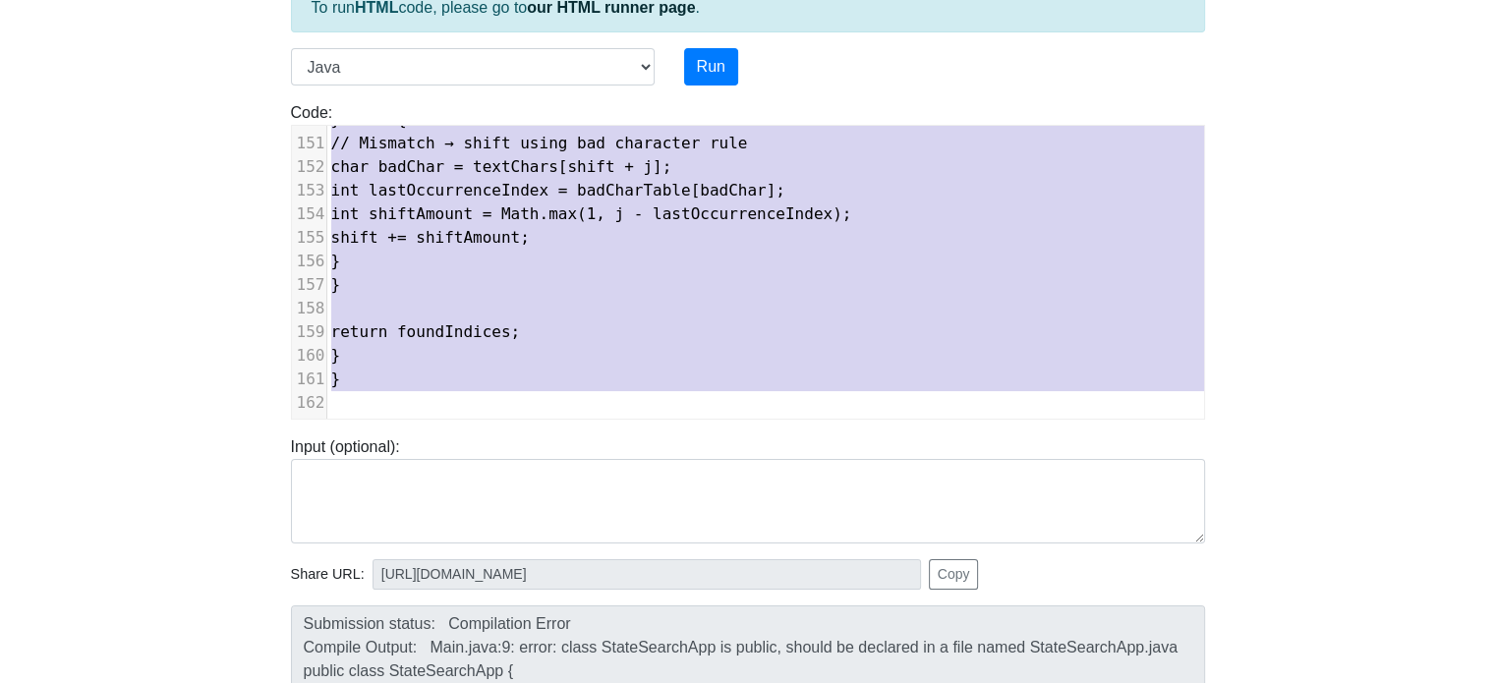
drag, startPoint x: 331, startPoint y: 135, endPoint x: 1496, endPoint y: 729, distance: 1307.8
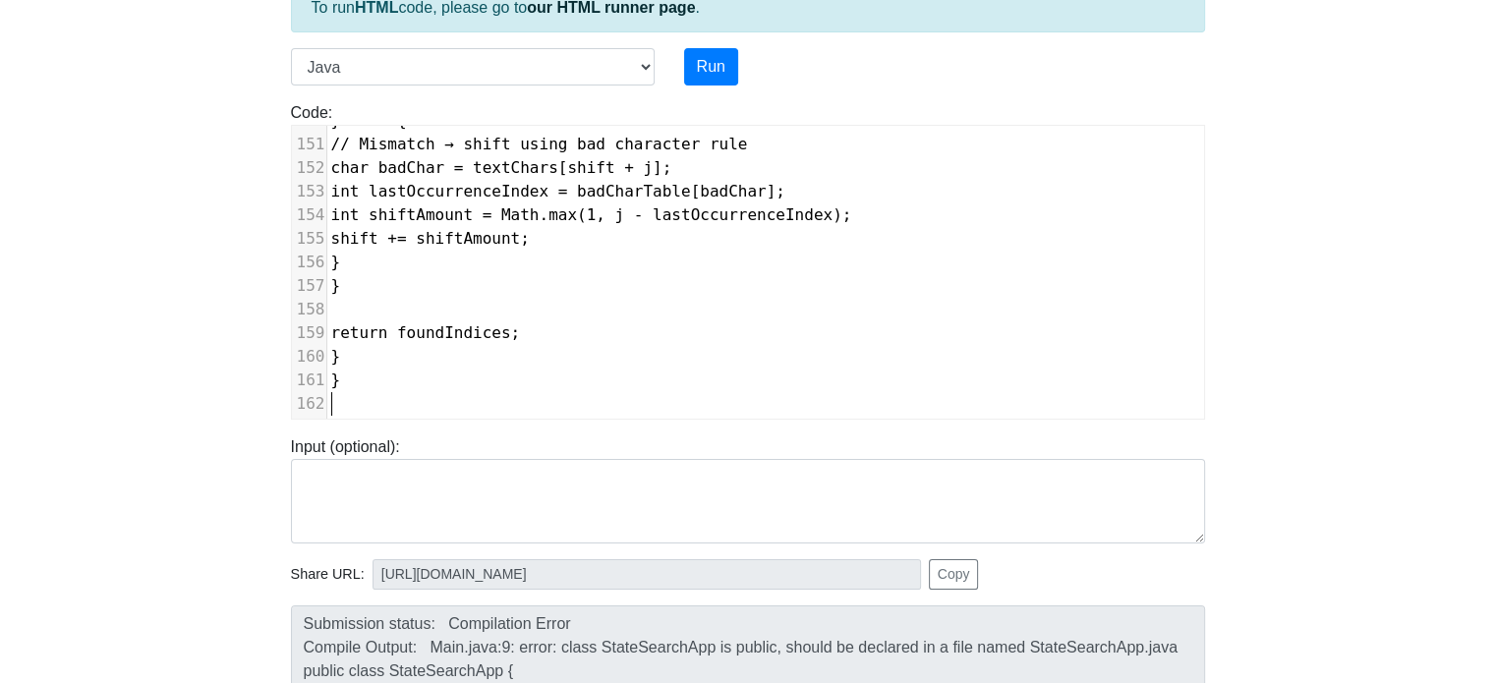
click at [708, 106] on div "Code: class Main { public static void main(String args[]) { System.out.println(…" at bounding box center [748, 260] width 944 height 318
click at [720, 76] on button "Run" at bounding box center [711, 66] width 54 height 37
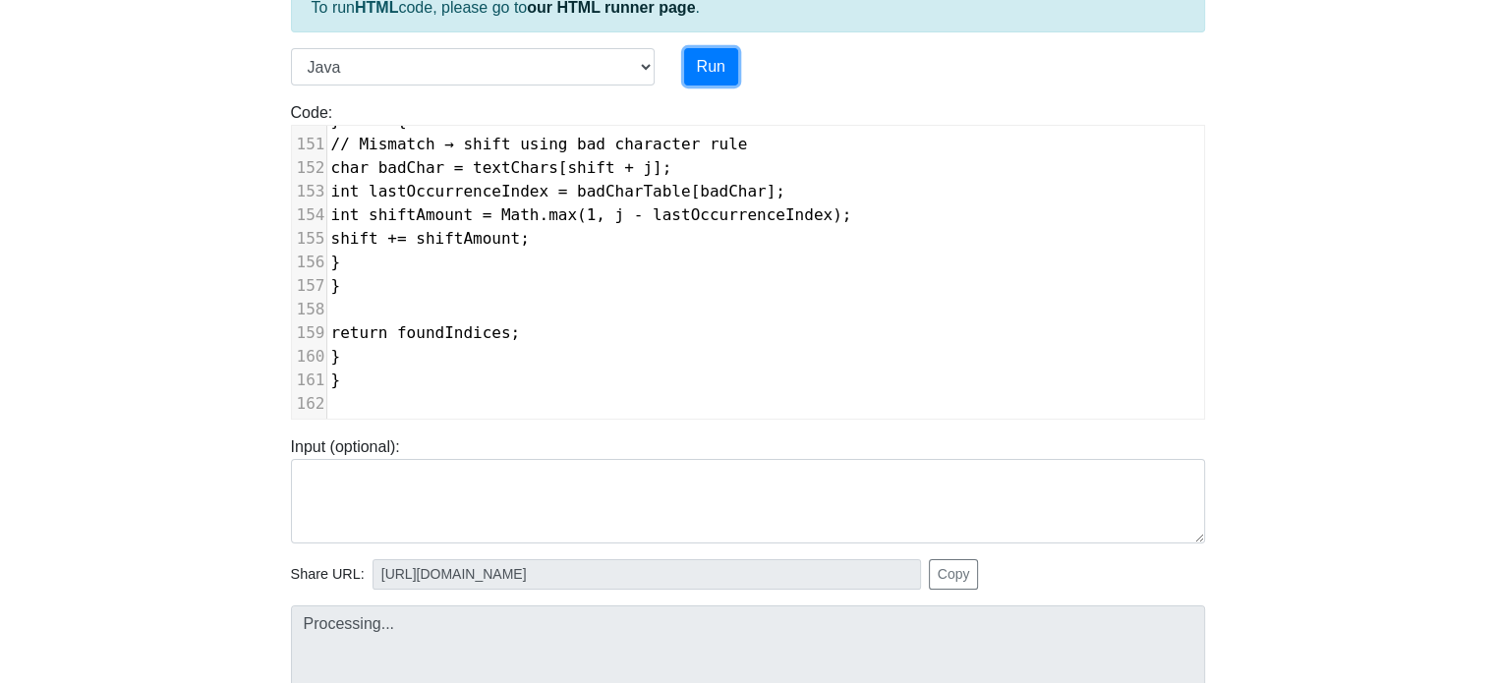
scroll to position [410, 0]
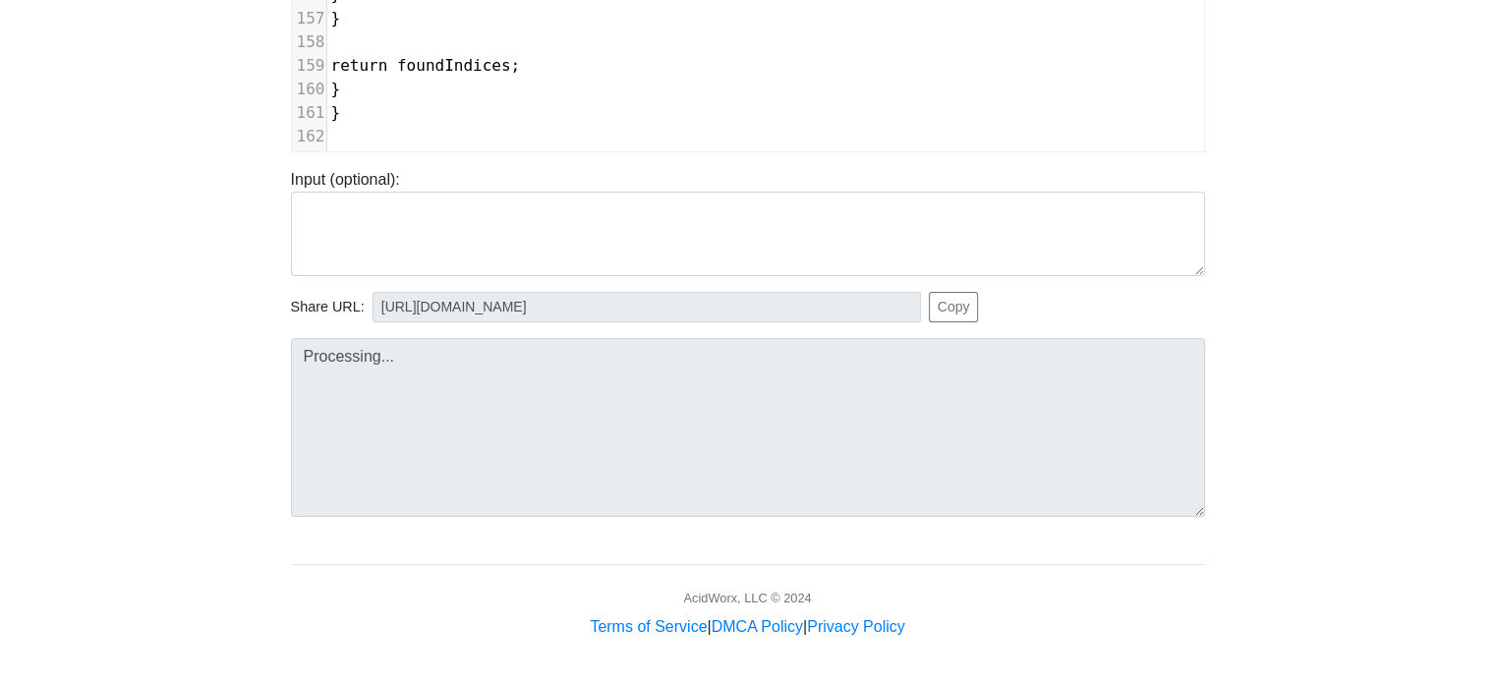
type input "[URL][DOMAIN_NAME]"
type textarea "Submission status: Runtime Error (NZEC) Stdout: --- State Search Menu --- 1. Di…"
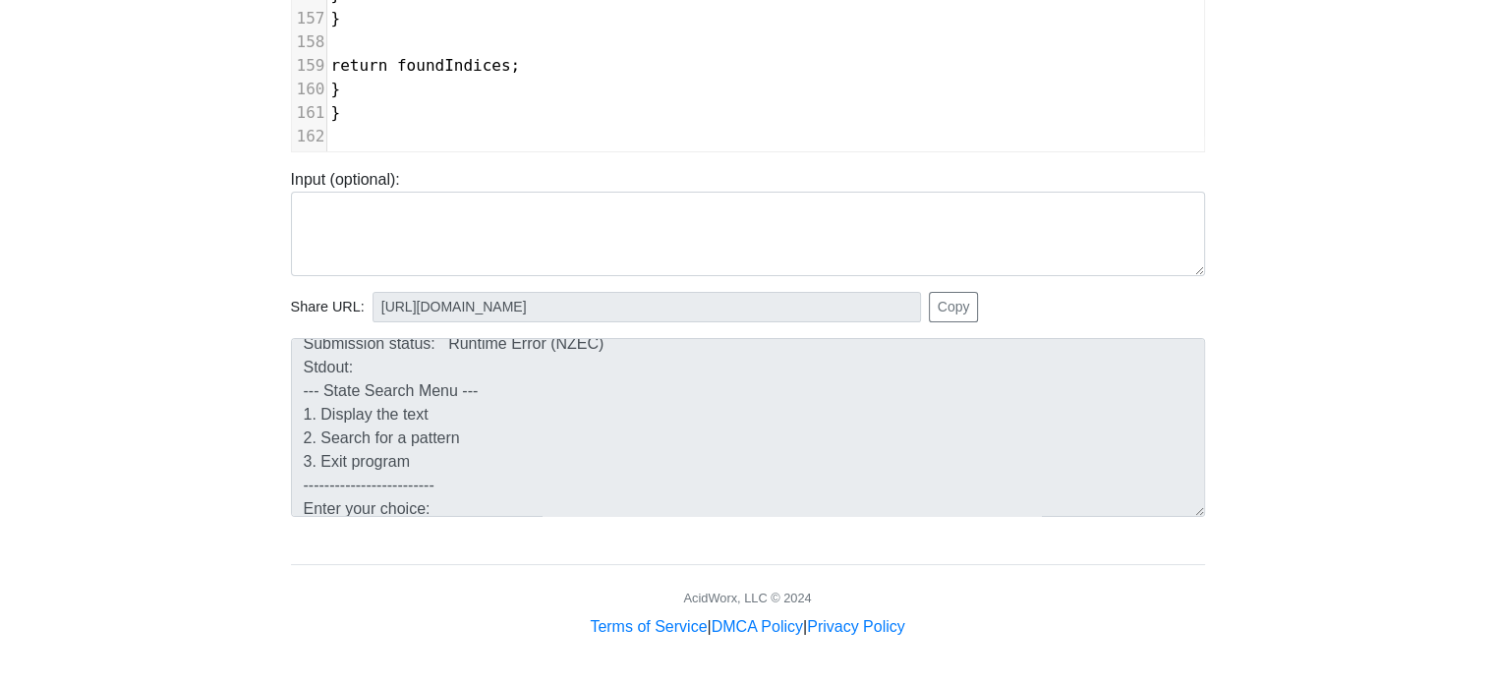
scroll to position [0, 0]
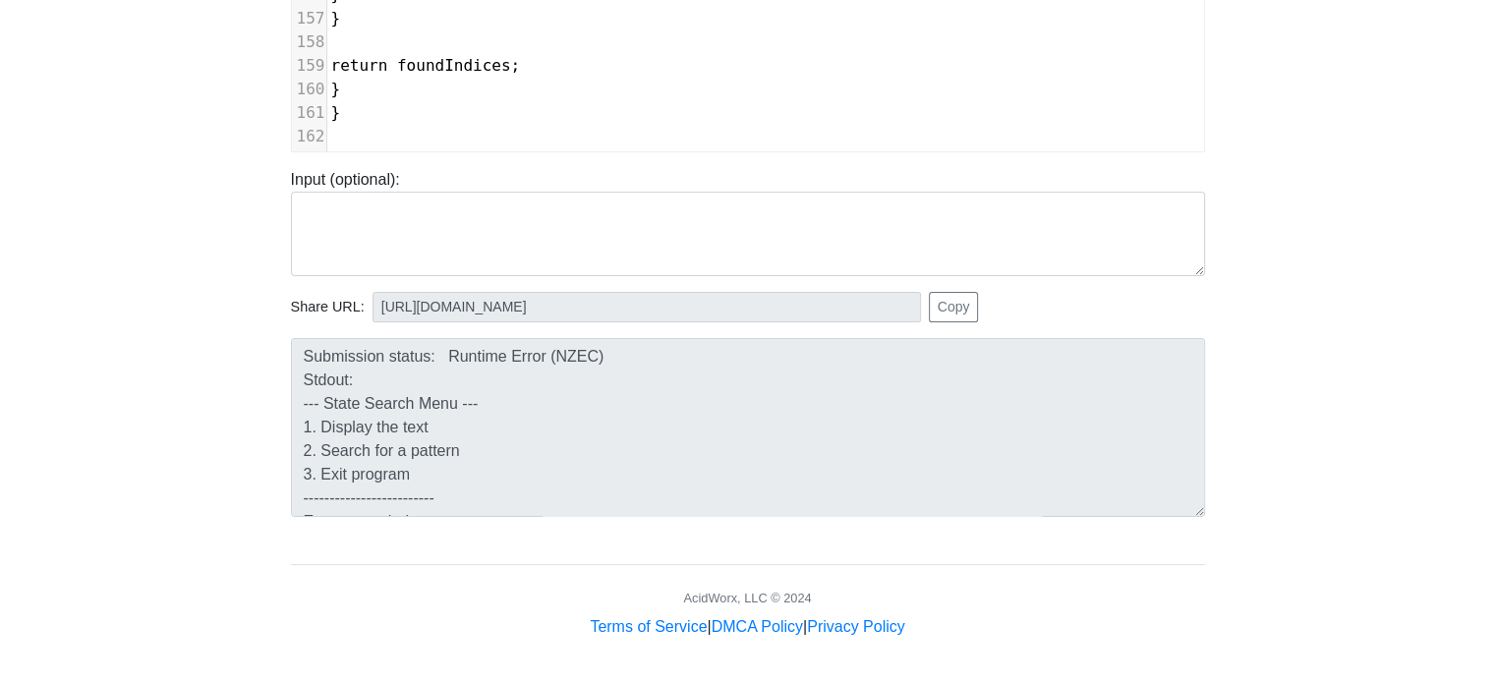
click at [232, 294] on body "CodeTester Assessment Tool Widget Contact Login To run HTML code, please go to …" at bounding box center [747, 114] width 1495 height 1049
click at [208, 294] on body "CodeTester Assessment Tool Widget Contact Login To run HTML code, please go to …" at bounding box center [747, 114] width 1495 height 1049
click at [493, 78] on pre "}" at bounding box center [817, 90] width 980 height 24
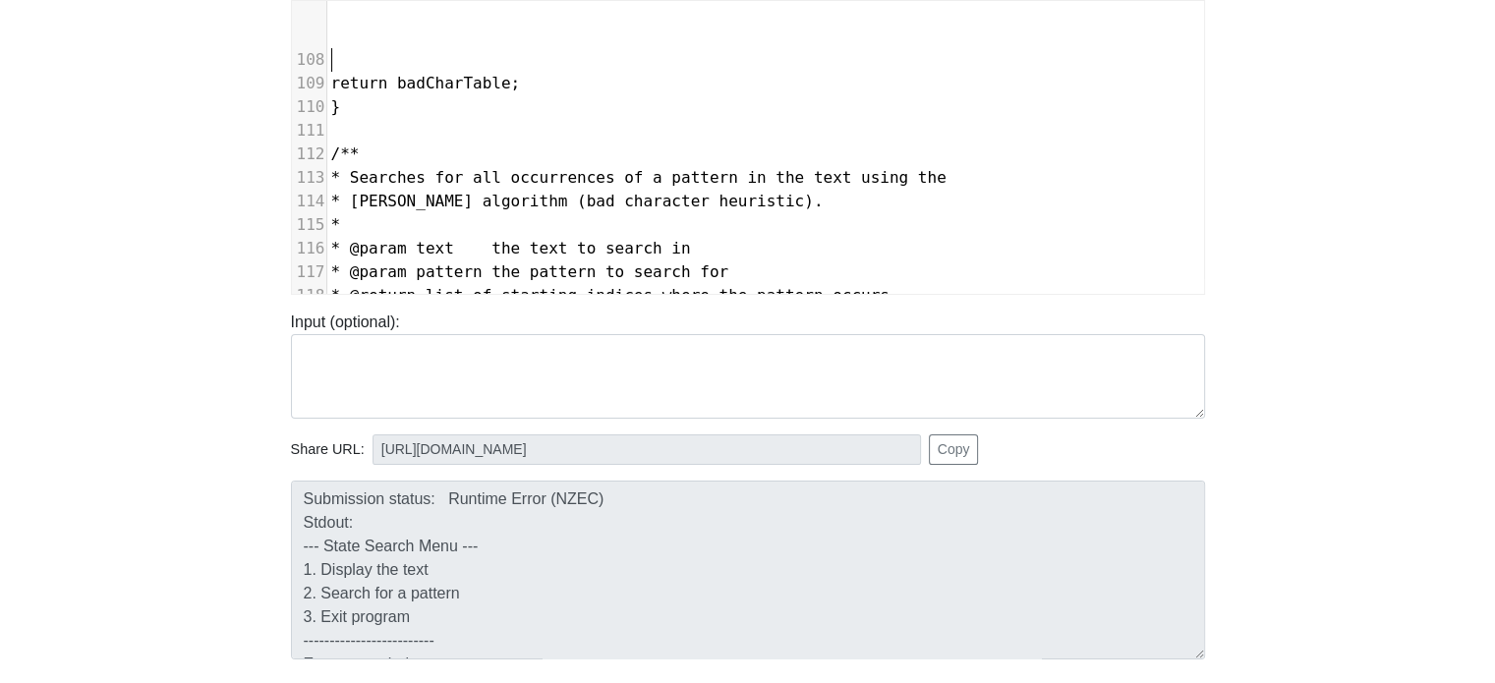
scroll to position [2410, 0]
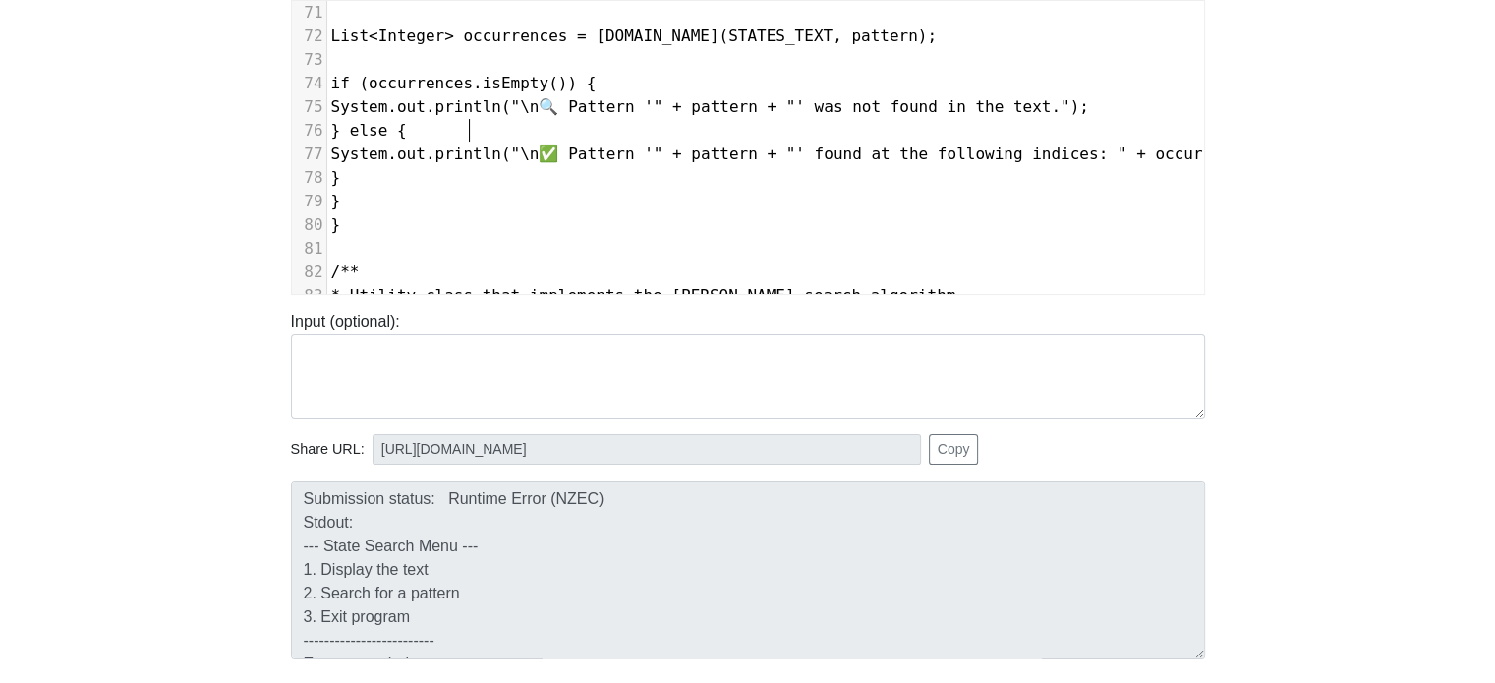
click at [652, 119] on pre "} else {" at bounding box center [817, 131] width 980 height 24
click at [643, 105] on span "System.out.println("\n🔍 Pattern '" + pattern + "' was not found in the text.");" at bounding box center [710, 106] width 758 height 19
click at [646, 148] on span "System.out.println("\n✅ Pattern '" + pattern + "' found at the following indice…" at bounding box center [805, 153] width 948 height 19
click at [481, 103] on span "System.out.println("\n Pattern '" + pattern + "' was not found in the text.");" at bounding box center [700, 106] width 738 height 19
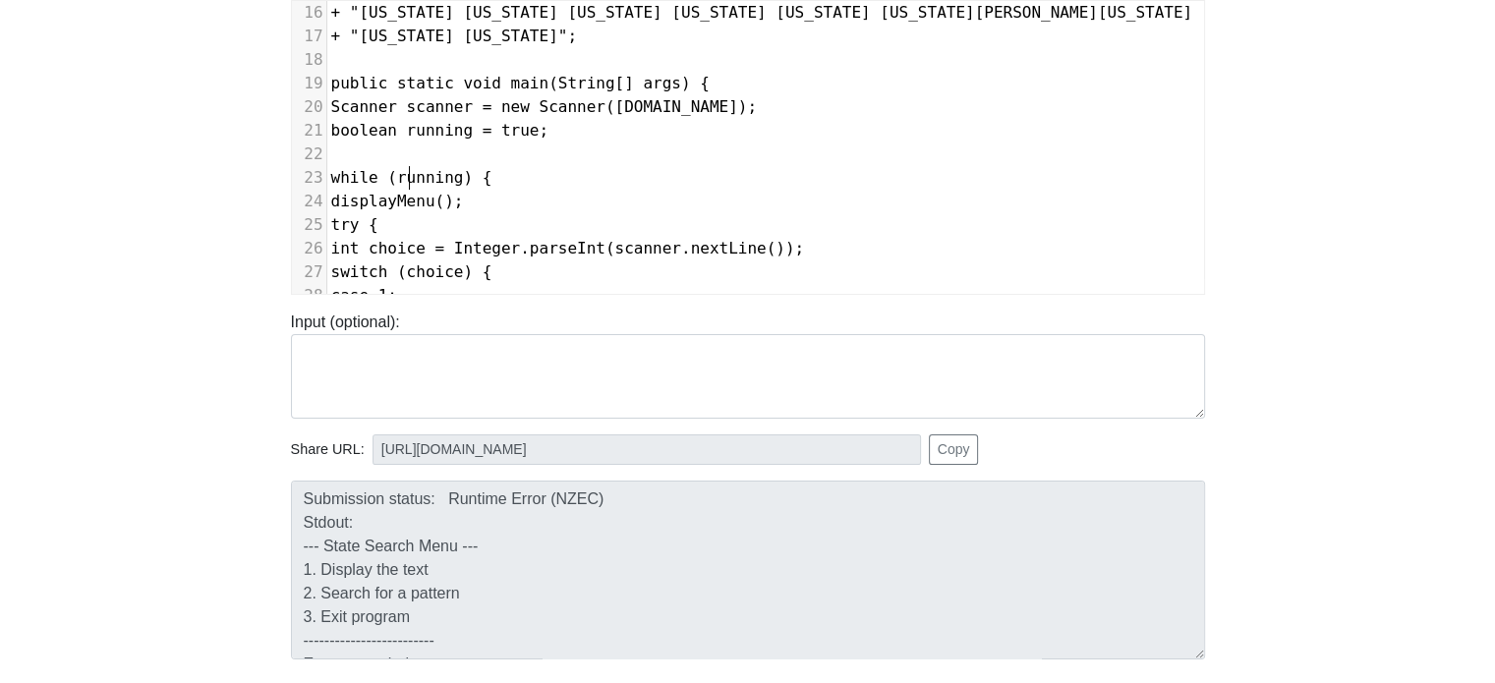
click at [407, 177] on span "while (running) {" at bounding box center [411, 177] width 161 height 19
type textarea "while (running) {"
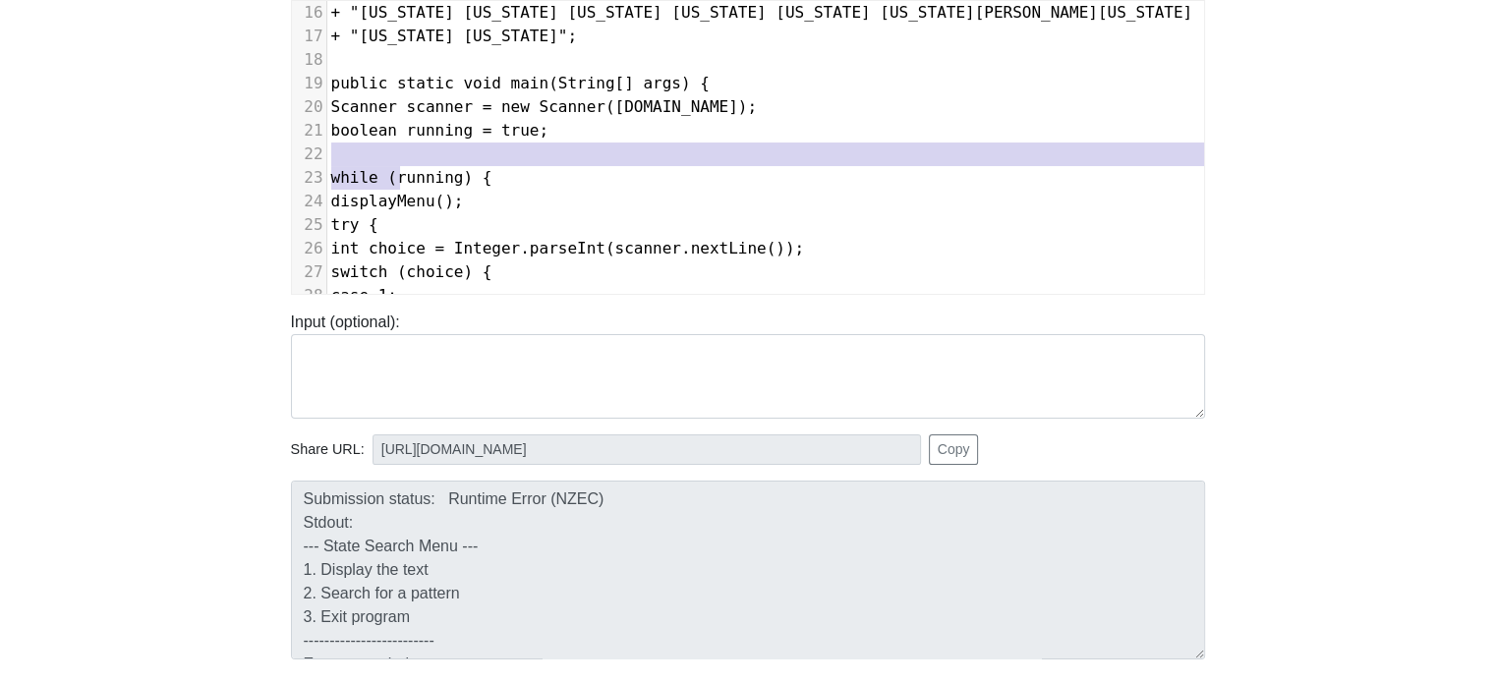
type textarea "while (running) {"
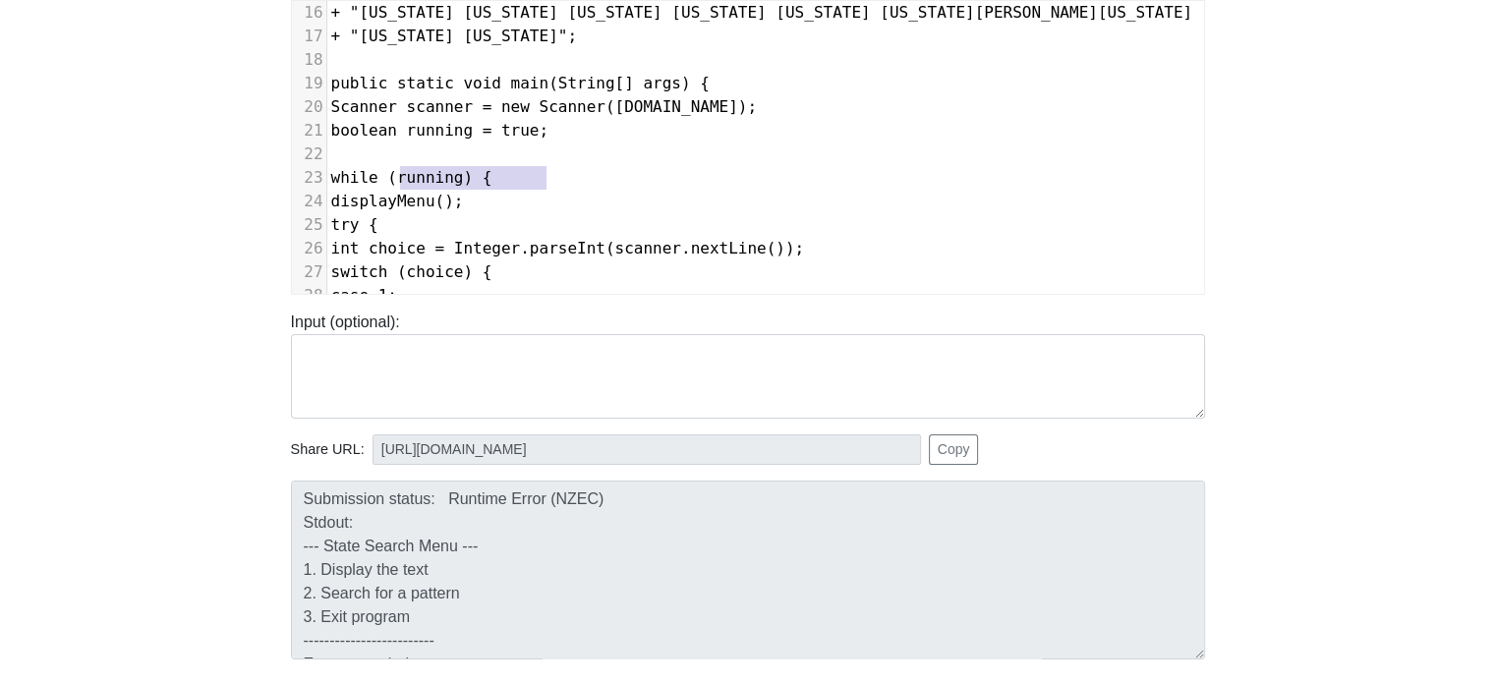
drag, startPoint x: 397, startPoint y: 172, endPoint x: 633, endPoint y: 178, distance: 236.0
click at [633, 178] on pre "while (running) {" at bounding box center [806, 178] width 958 height 24
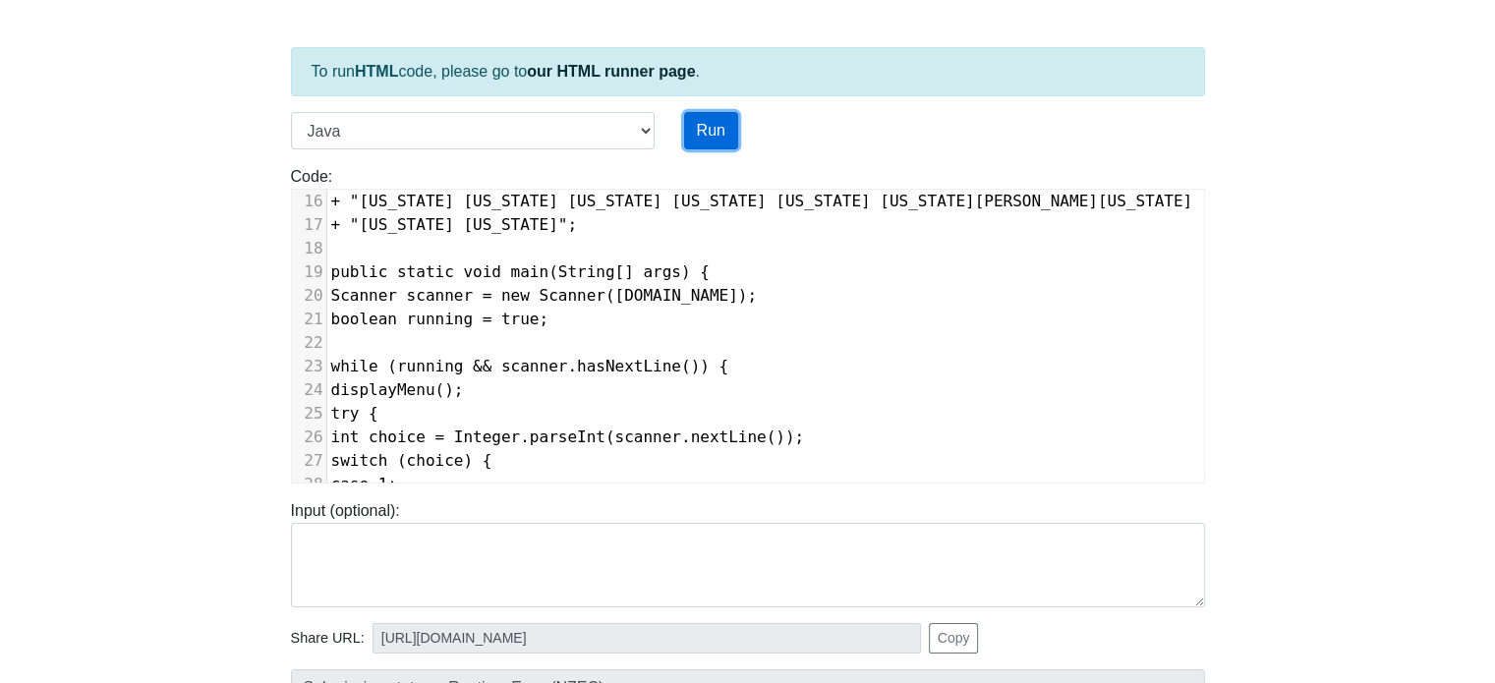
click at [709, 131] on button "Run" at bounding box center [711, 130] width 54 height 37
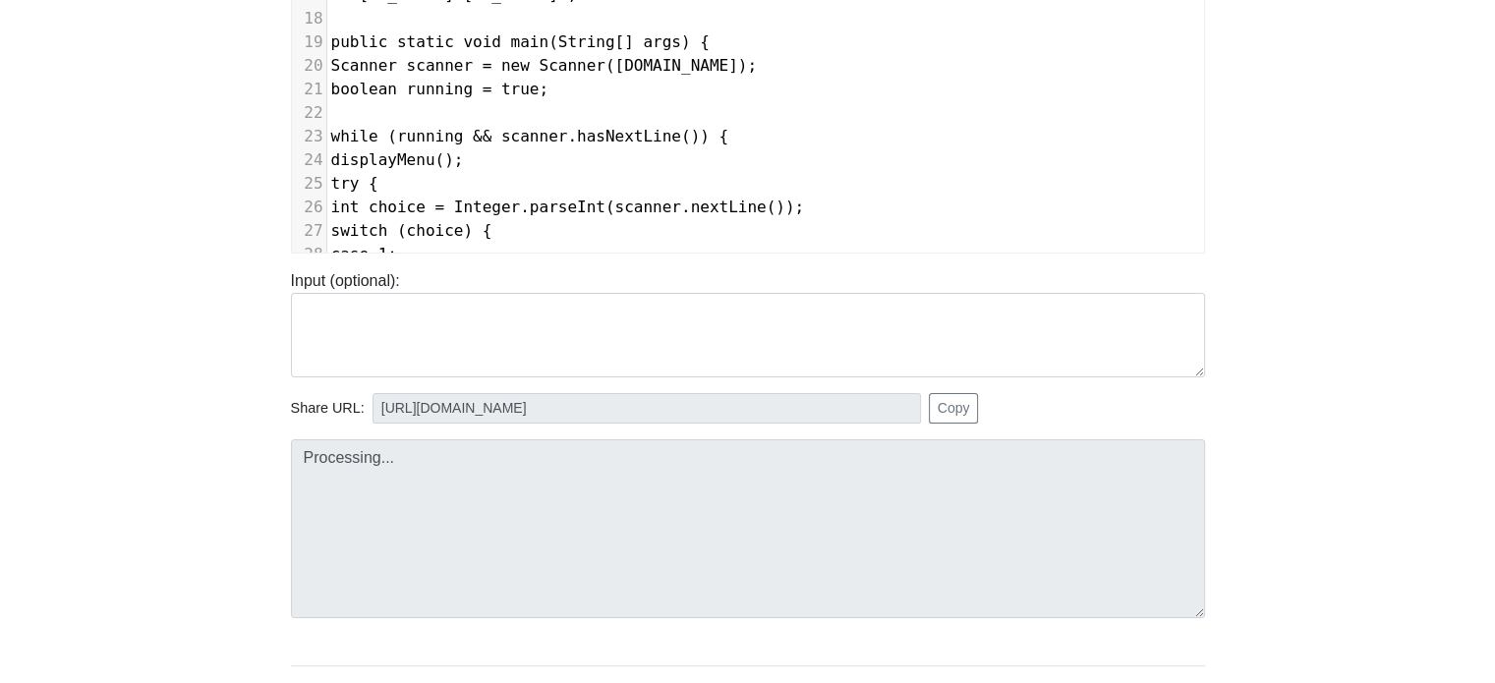
type input "[URL][DOMAIN_NAME]"
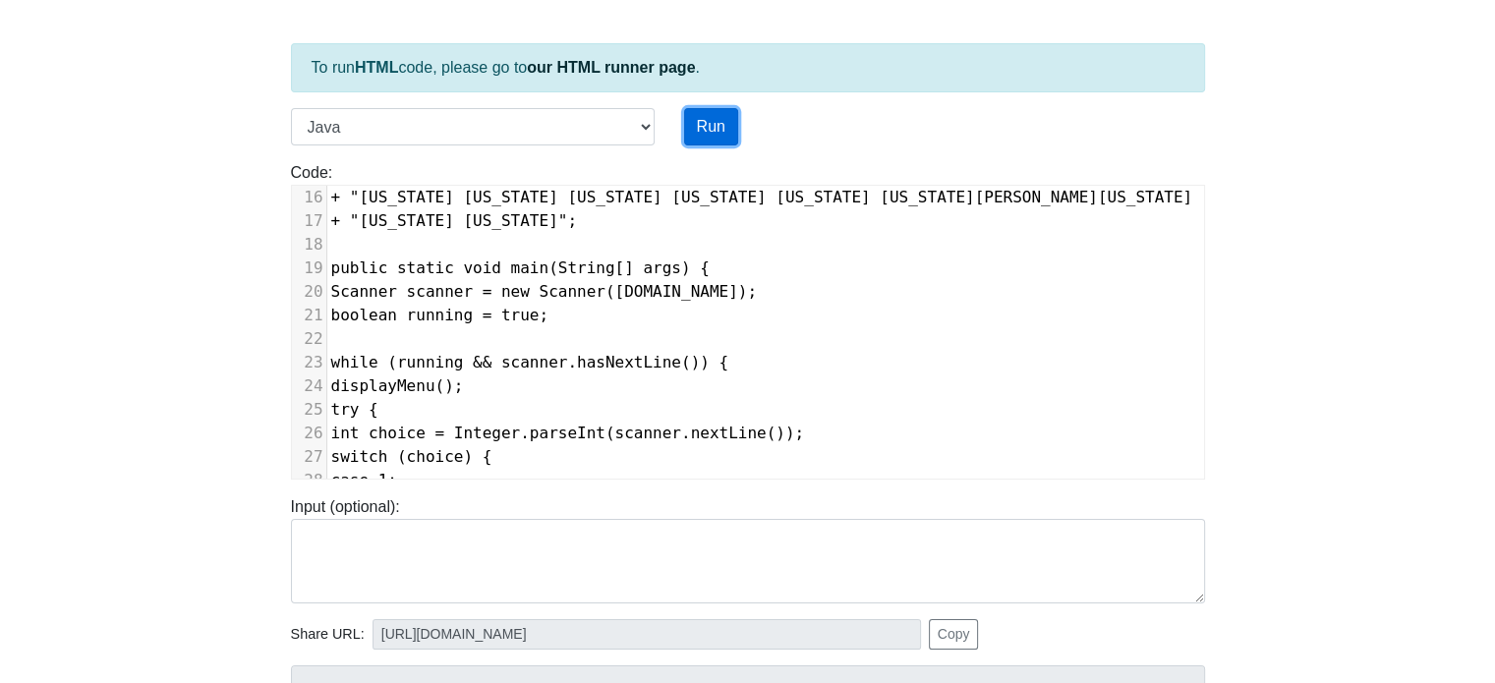
click at [716, 118] on button "Run" at bounding box center [711, 126] width 54 height 37
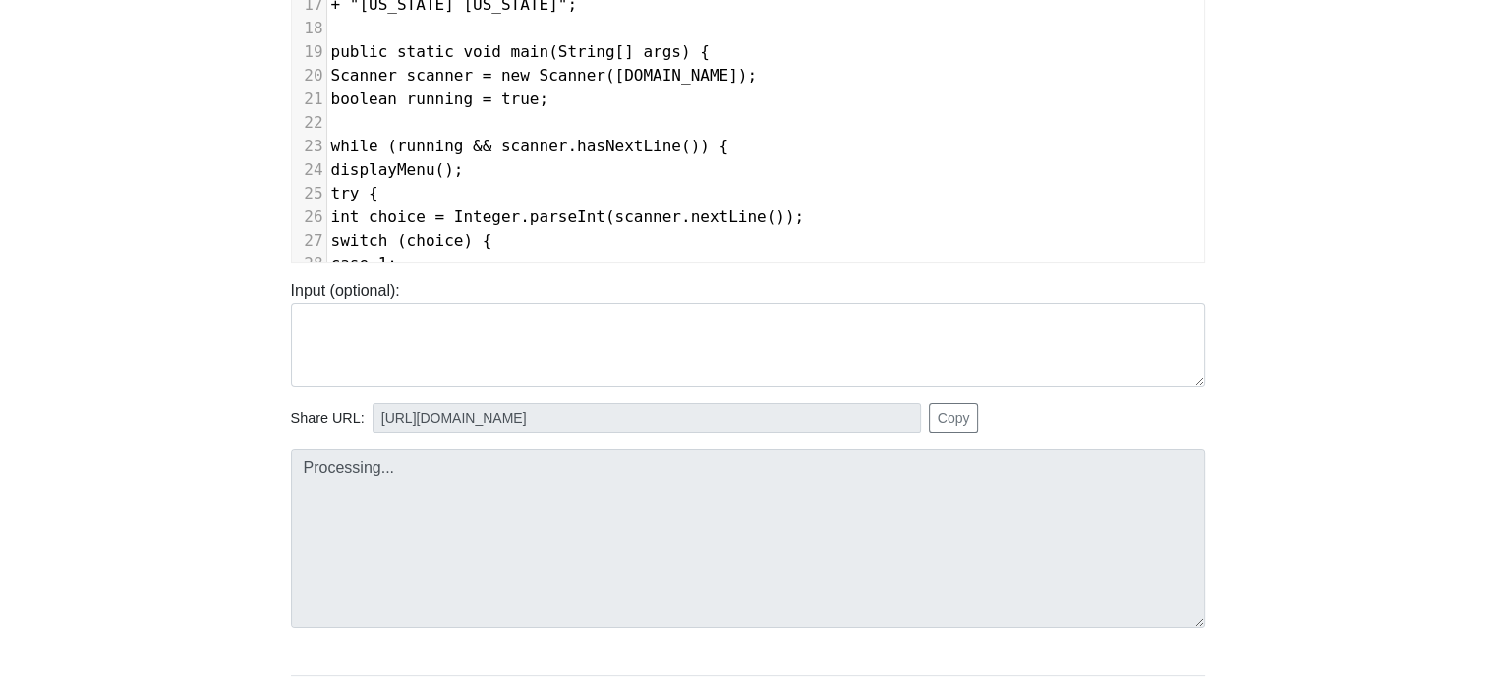
type input "[URL][DOMAIN_NAME]"
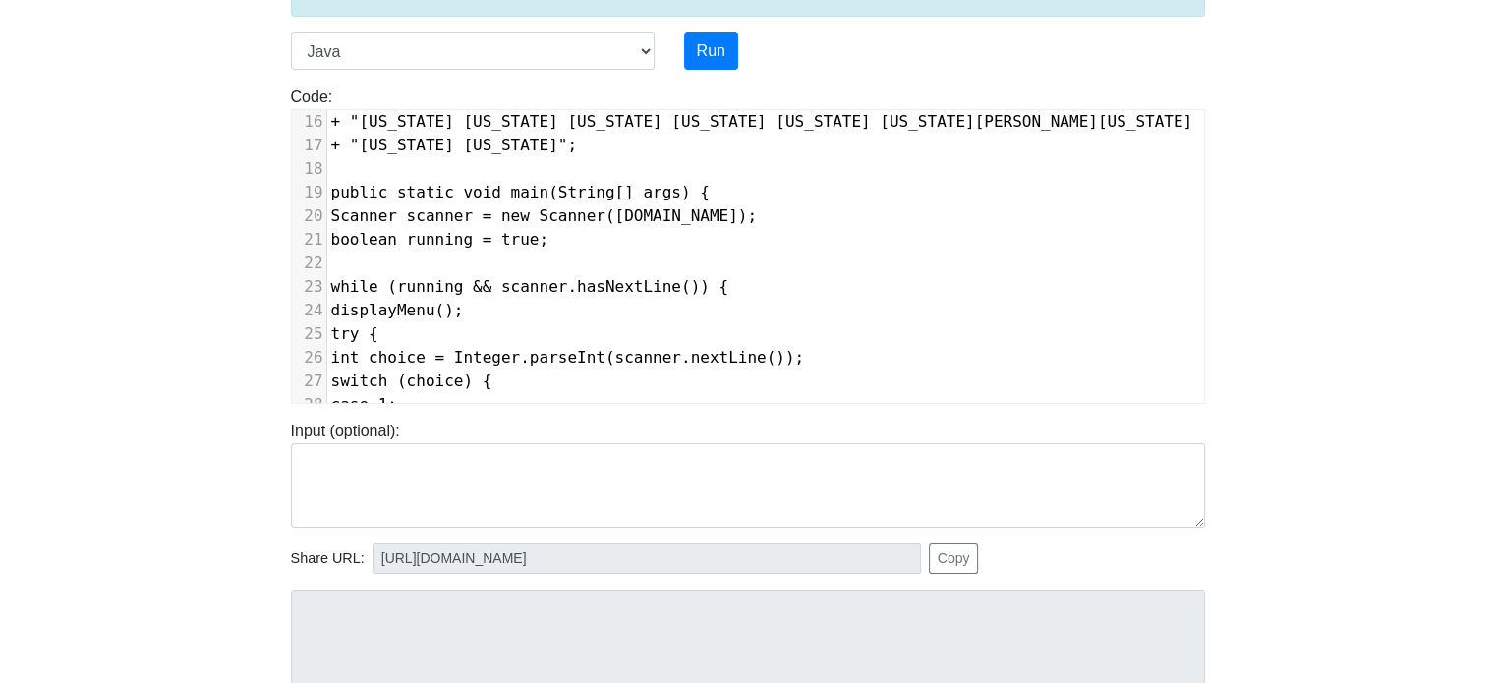
click at [1321, 269] on body "CodeTester Assessment Tool Widget Contact Login To run HTML code, please go to …" at bounding box center [747, 366] width 1495 height 1049
click at [1140, 189] on pre "public static void main(String[] args) {" at bounding box center [806, 193] width 958 height 24
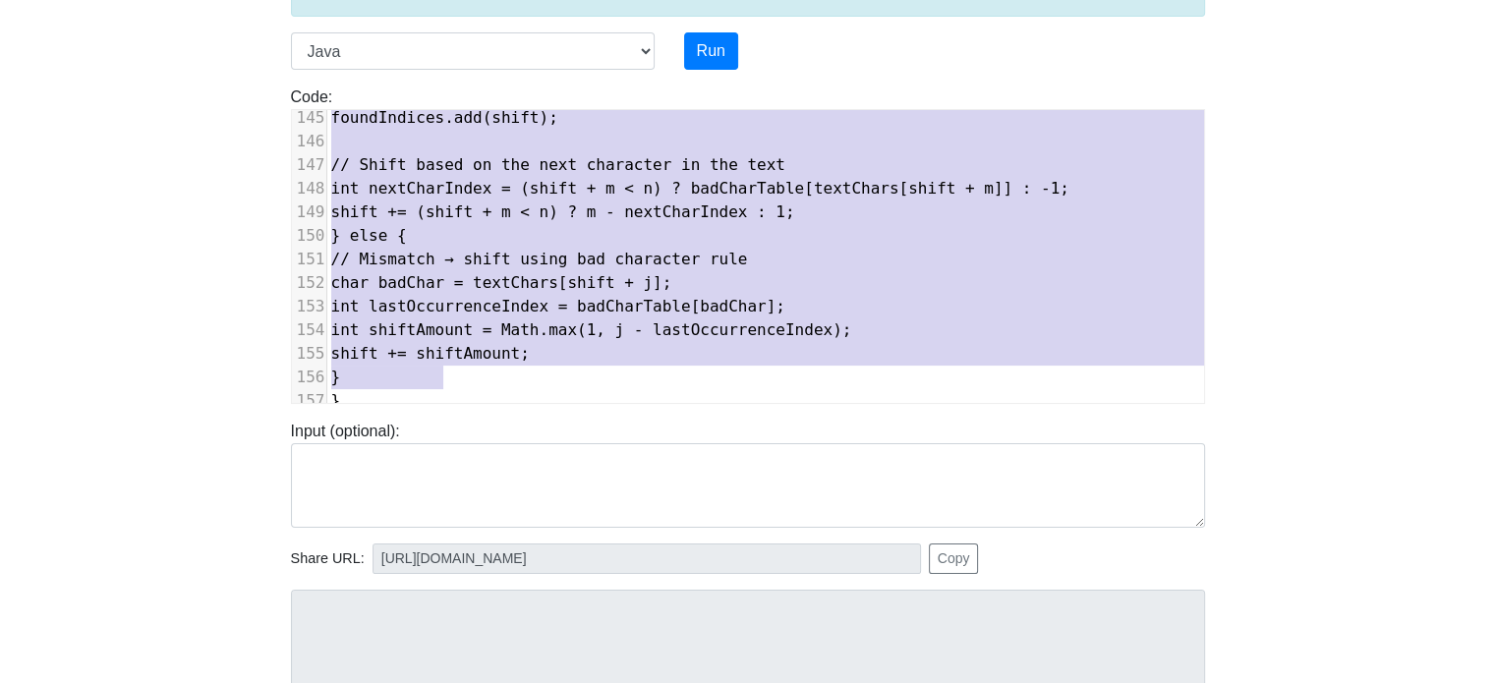
type textarea "import java.util.ArrayList; import java.util.List; import java.util.Scanner; /*…"
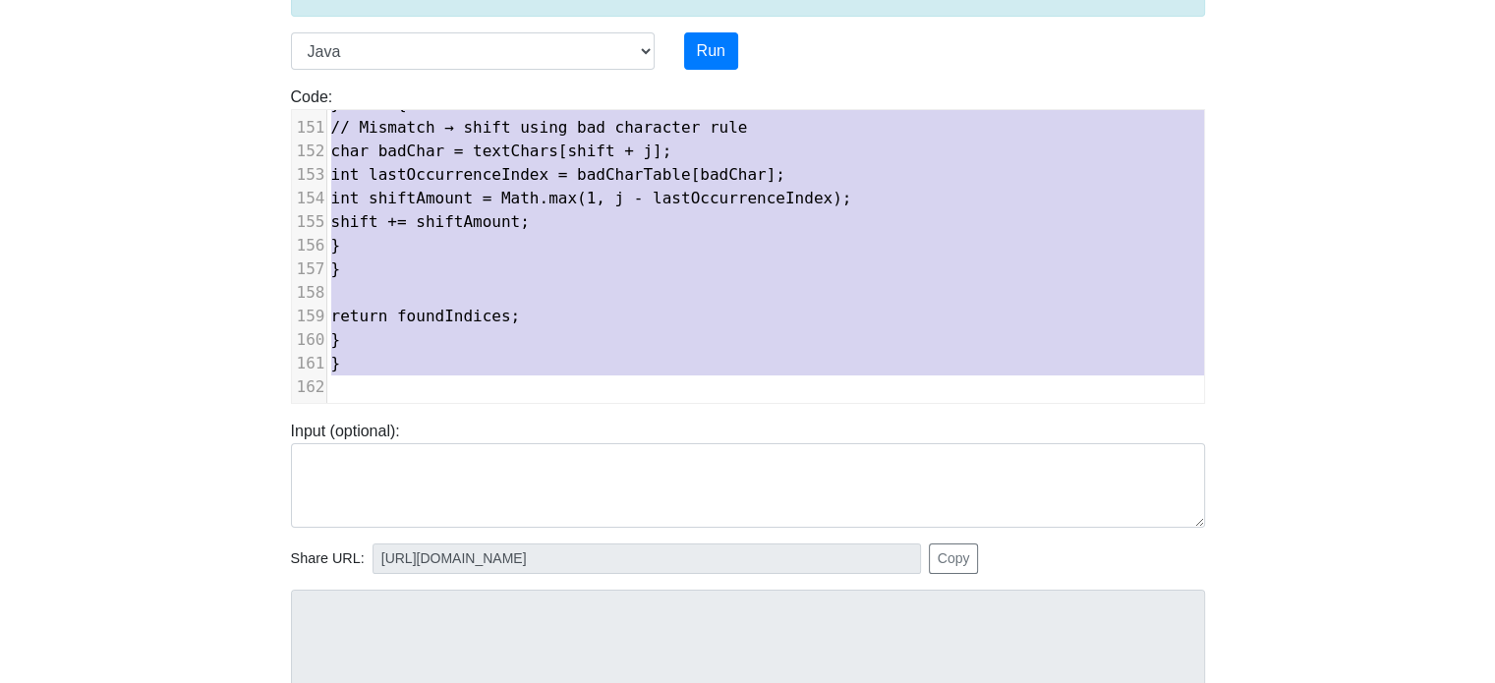
click at [176, 396] on body "CodeTester Assessment Tool Widget Contact Login To run HTML code, please go to …" at bounding box center [747, 366] width 1495 height 1049
